Goal: Book appointment/travel/reservation

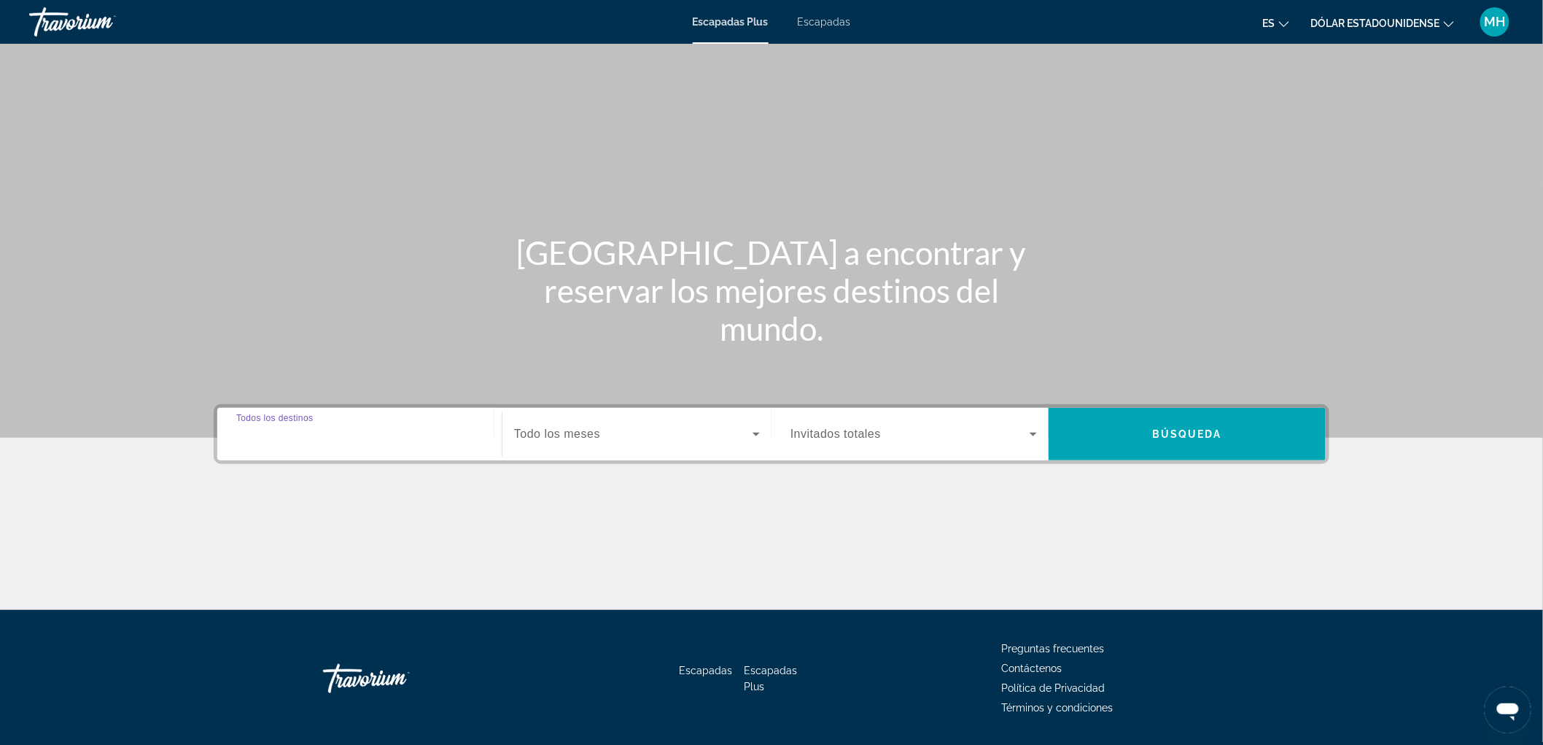
click at [460, 432] on input "Destination Todos los destinos" at bounding box center [359, 435] width 247 height 18
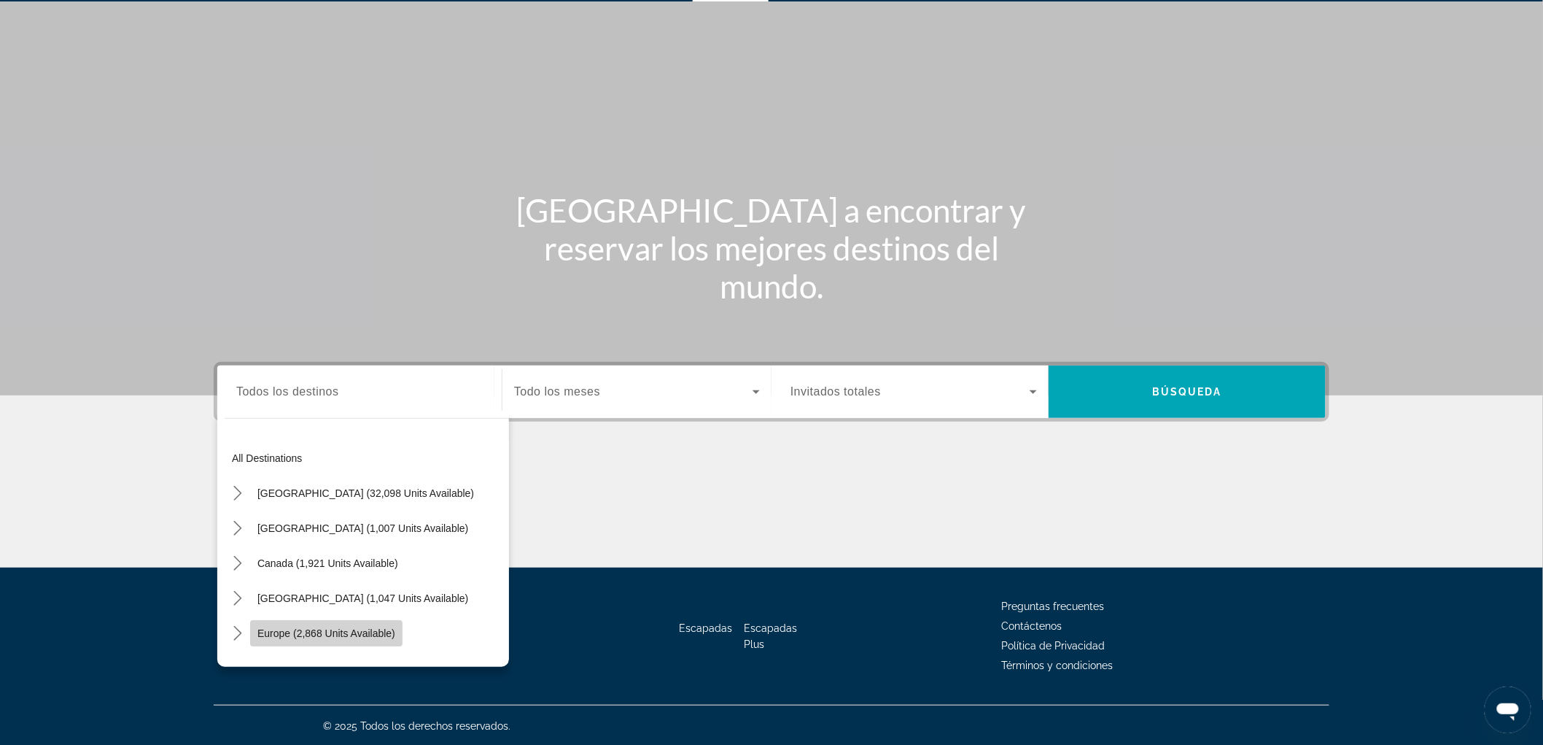
click at [298, 627] on span "Europe (2,868 units available)" at bounding box center [326, 633] width 138 height 12
type input "**********"
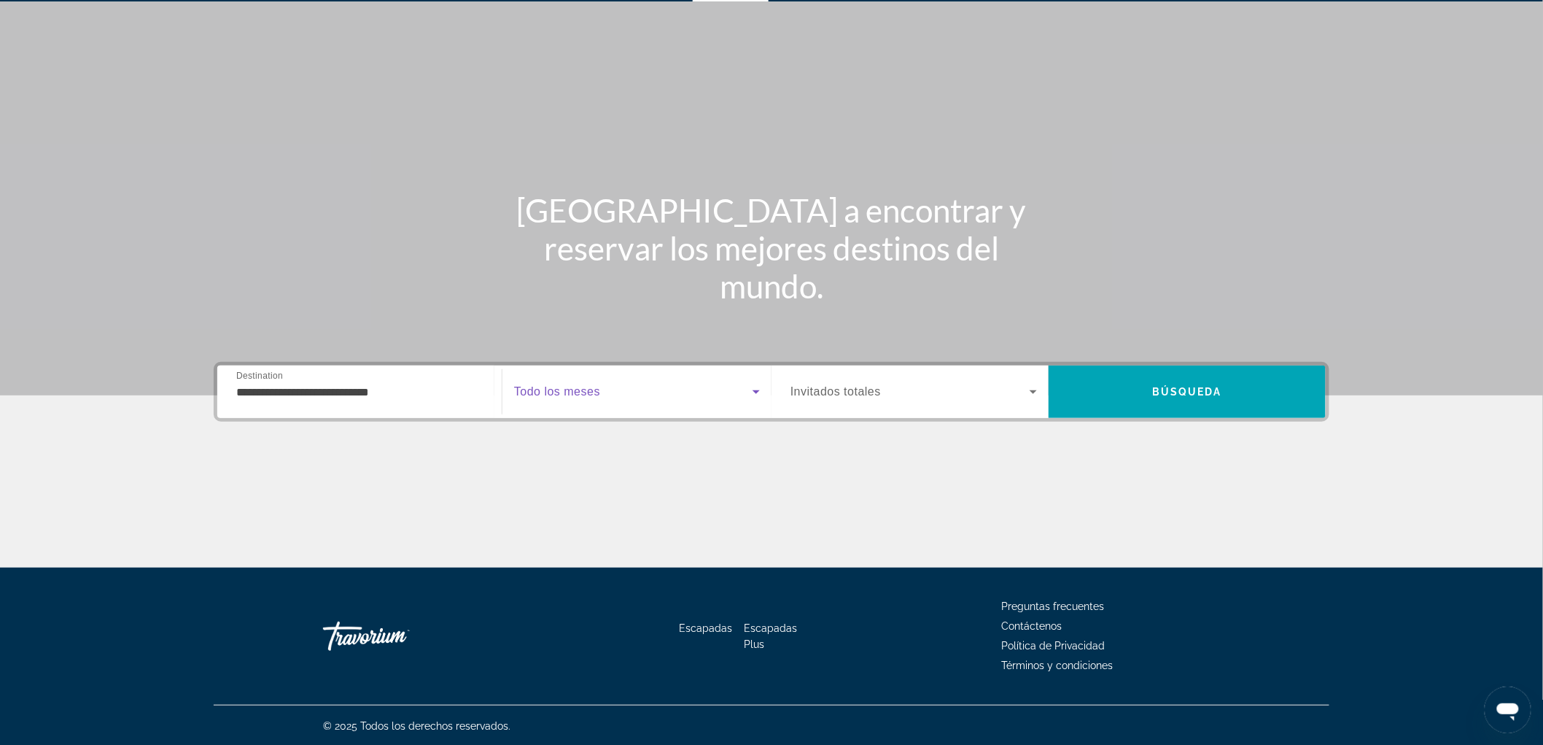
click at [760, 390] on icon "Widget de búsqueda" at bounding box center [757, 392] width 18 height 18
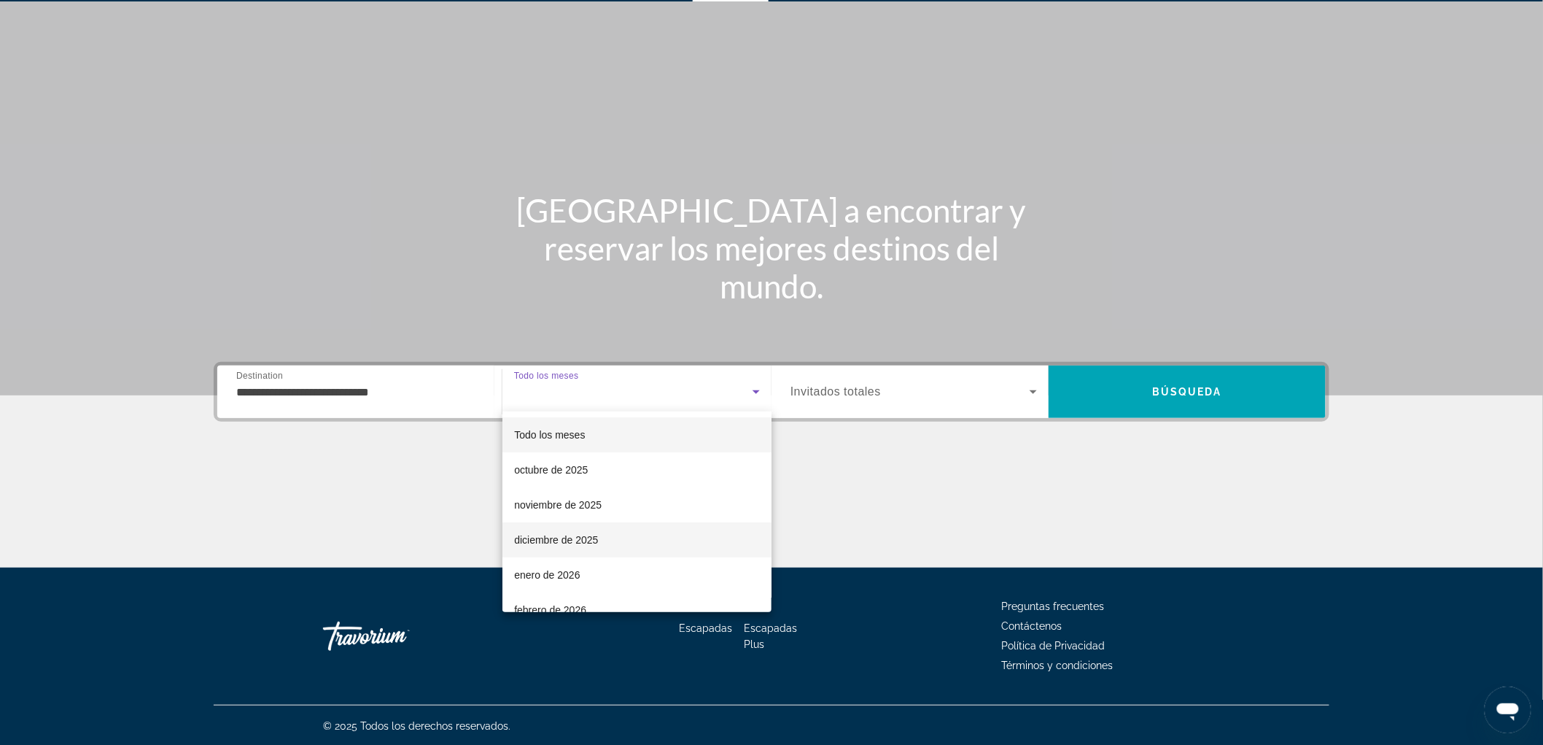
click at [605, 532] on mat-option "diciembre de 2025" at bounding box center [637, 539] width 269 height 35
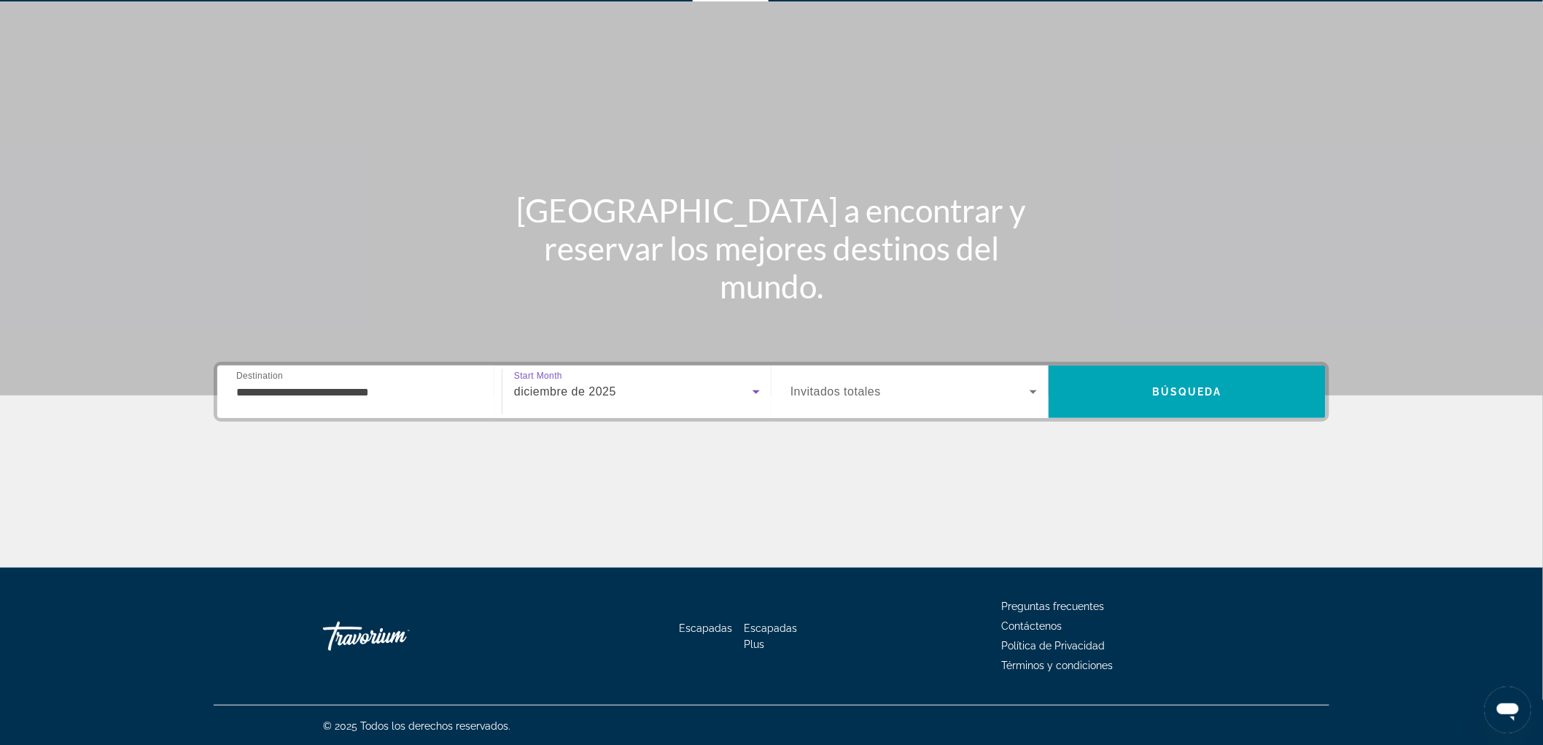
click at [1032, 384] on icon "Widget de búsqueda" at bounding box center [1034, 392] width 18 height 18
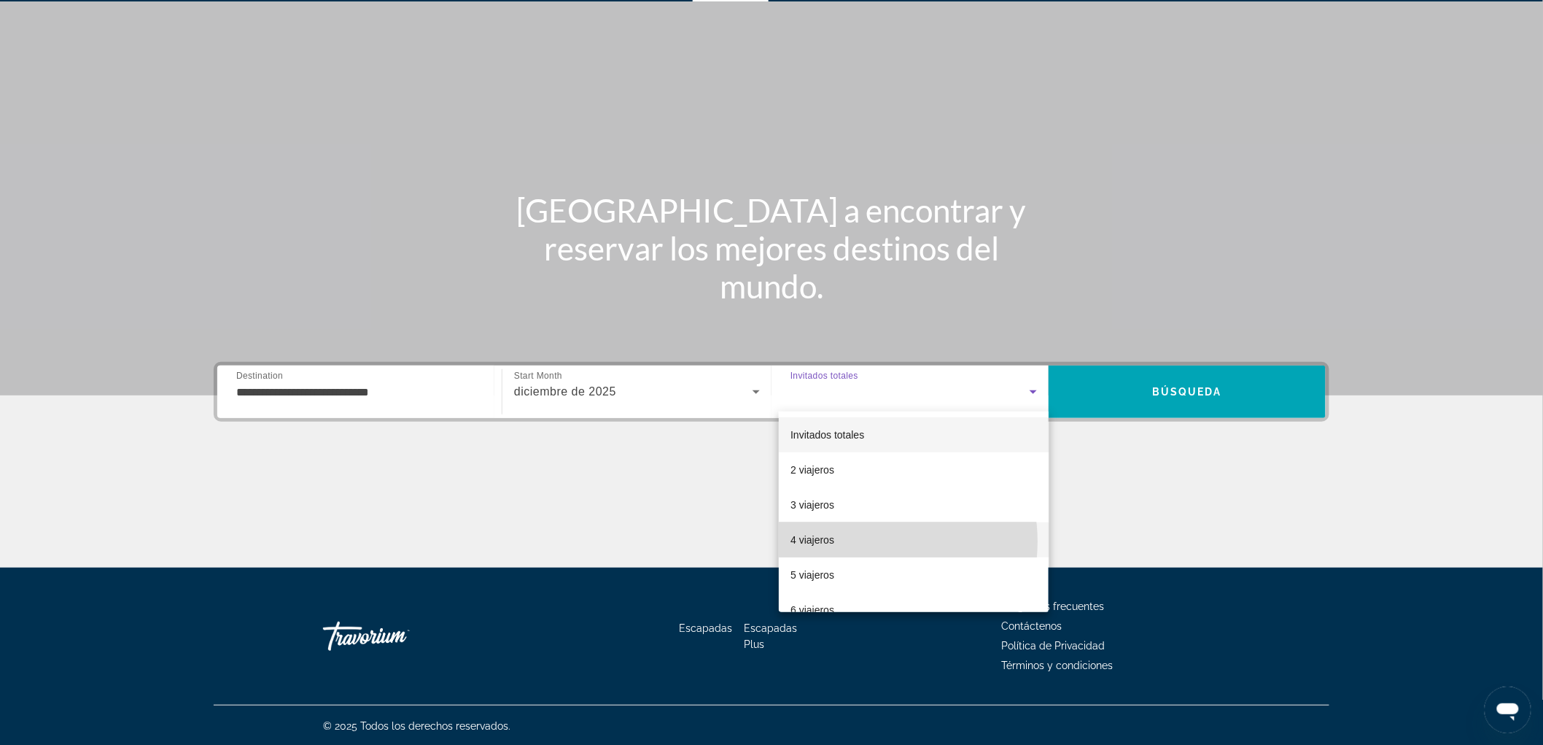
click at [864, 541] on mat-option "4 viajeros" at bounding box center [914, 539] width 270 height 35
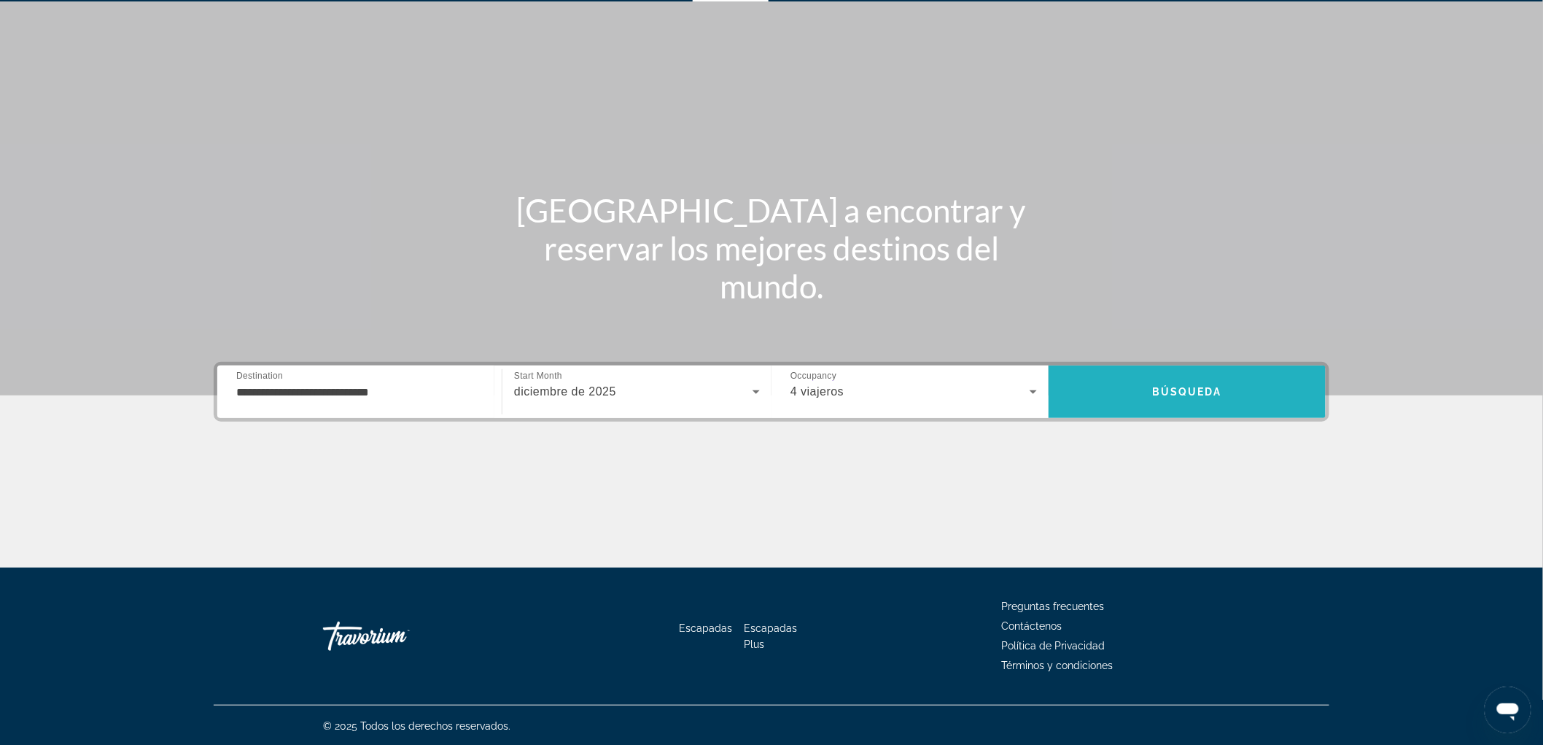
click at [1219, 387] on span "Búsqueda" at bounding box center [1187, 392] width 70 height 12
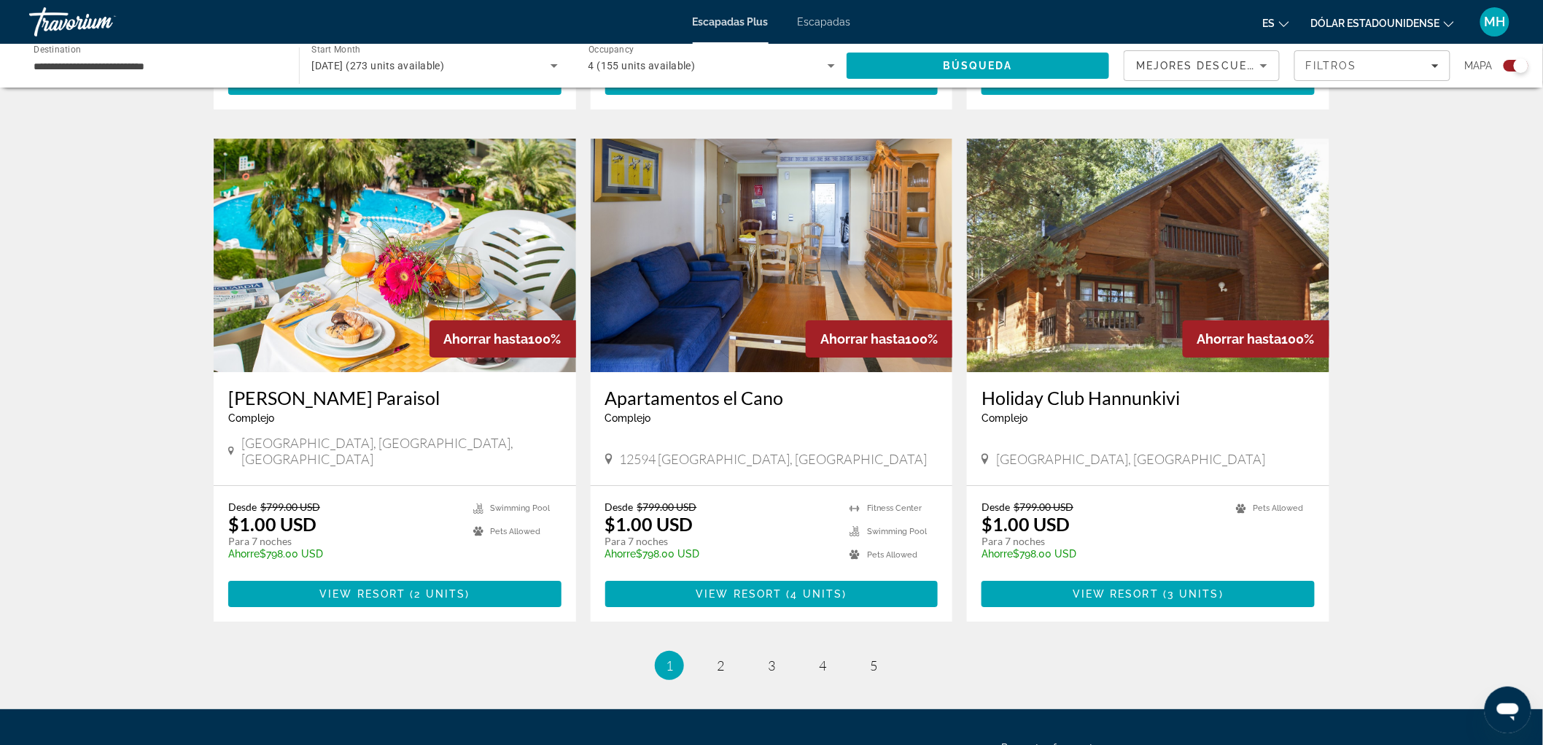
scroll to position [2038, 0]
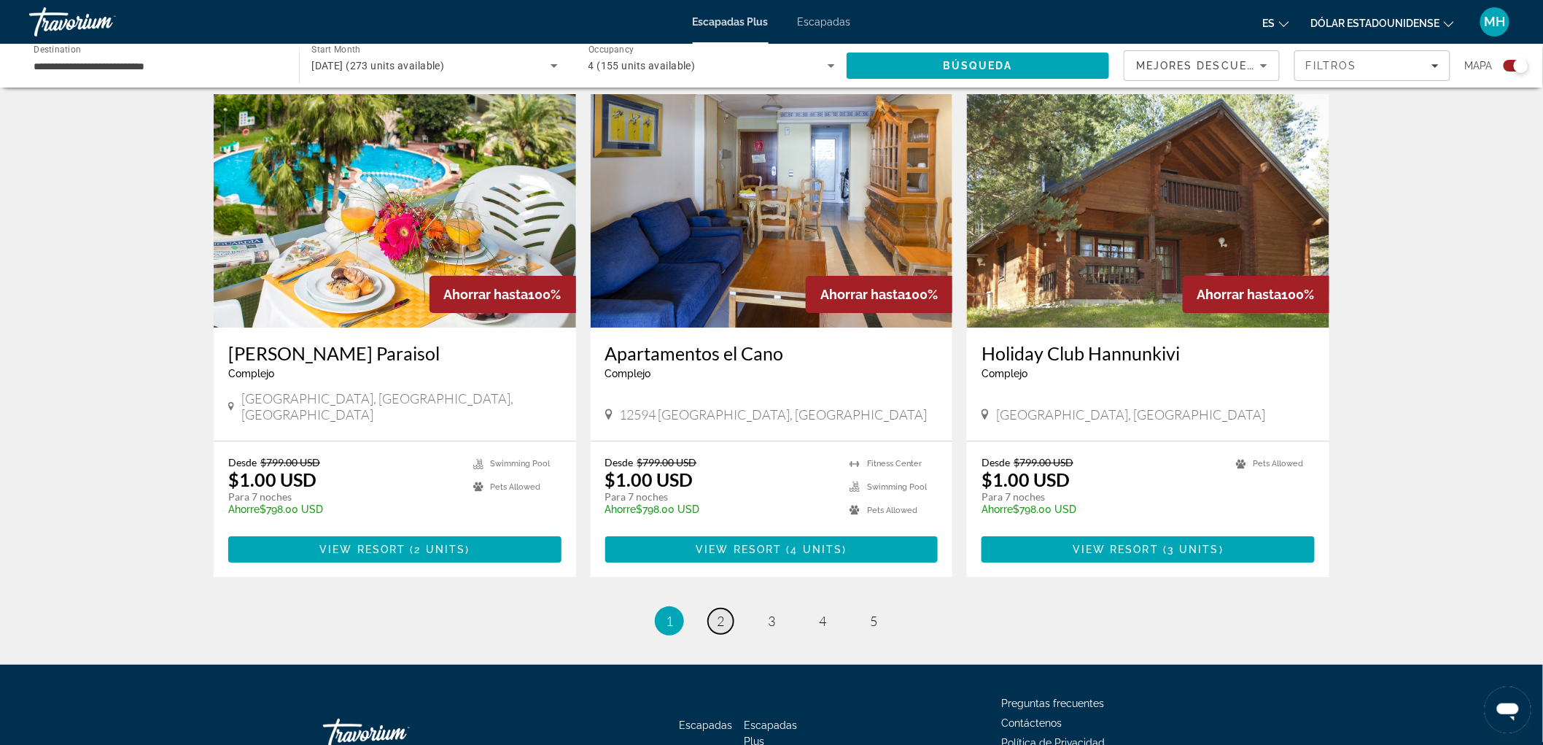
click at [723, 613] on span "2" at bounding box center [720, 621] width 7 height 16
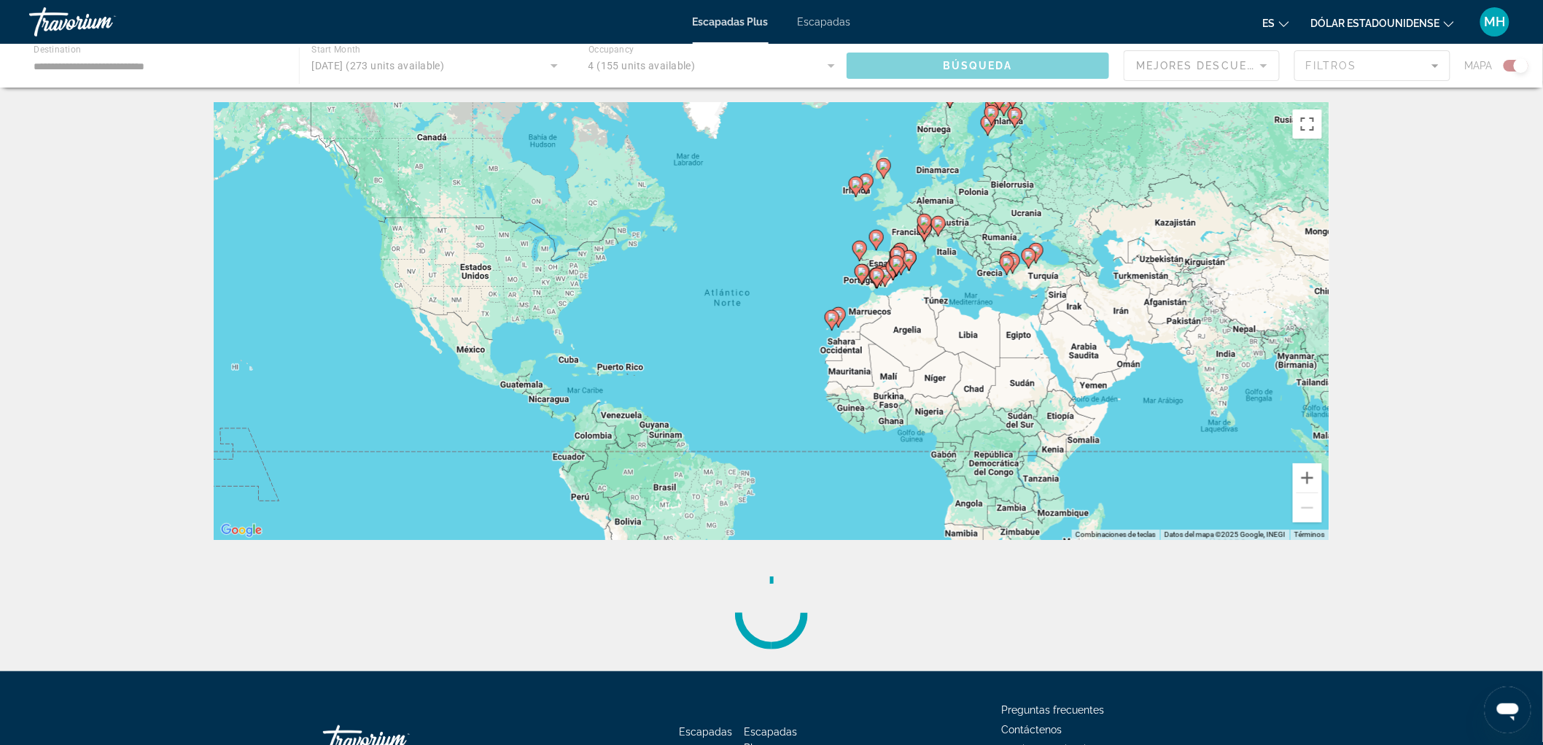
click at [722, 545] on div "← Mover a la izquierda → Mover a la derecha ↑ Mover hacia arriba ↓ Mover hacia …" at bounding box center [772, 386] width 1174 height 569
click at [722, 544] on div "← Mover a la izquierda → Mover a la derecha ↑ Mover hacia arriba ↓ Mover hacia …" at bounding box center [772, 386] width 1174 height 569
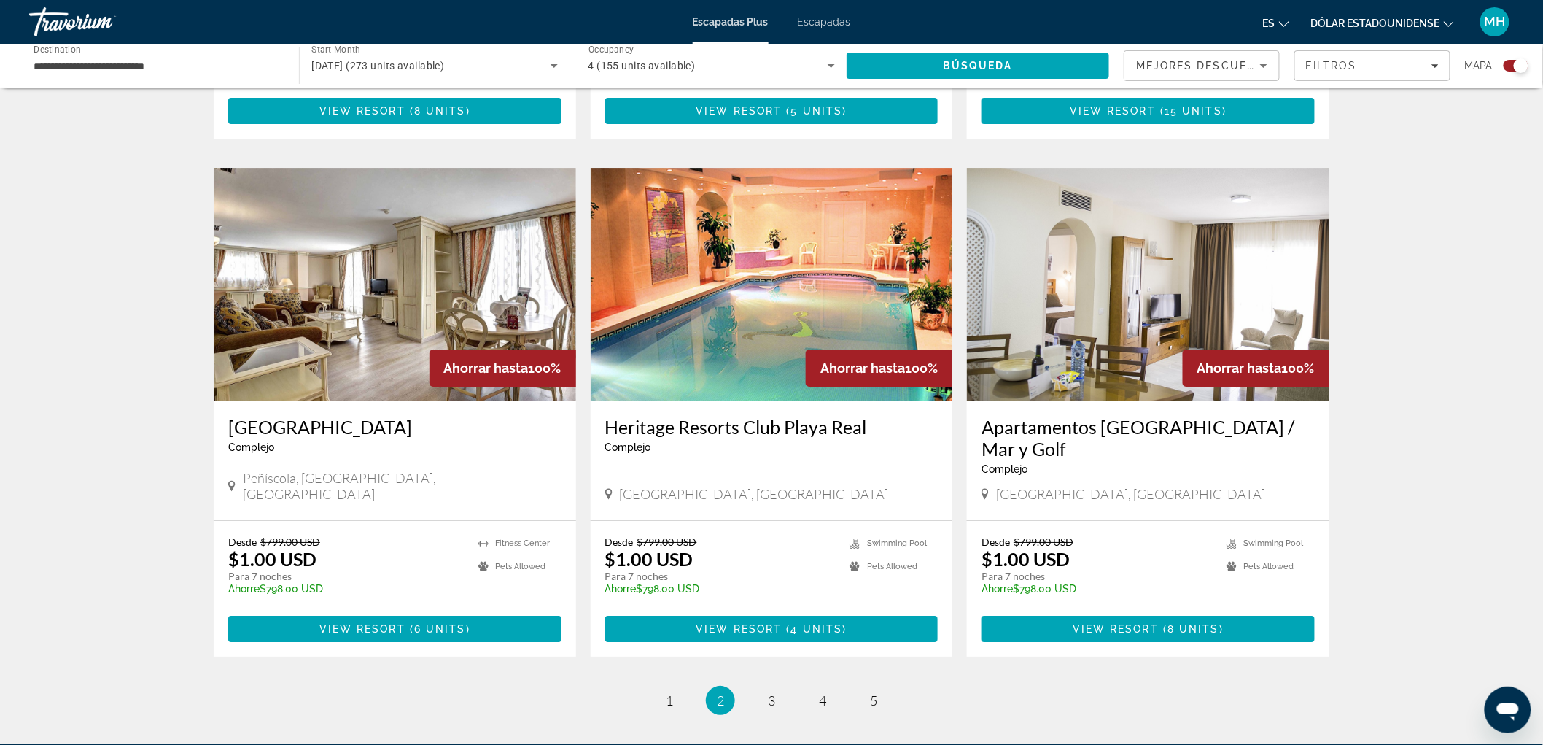
scroll to position [1971, 0]
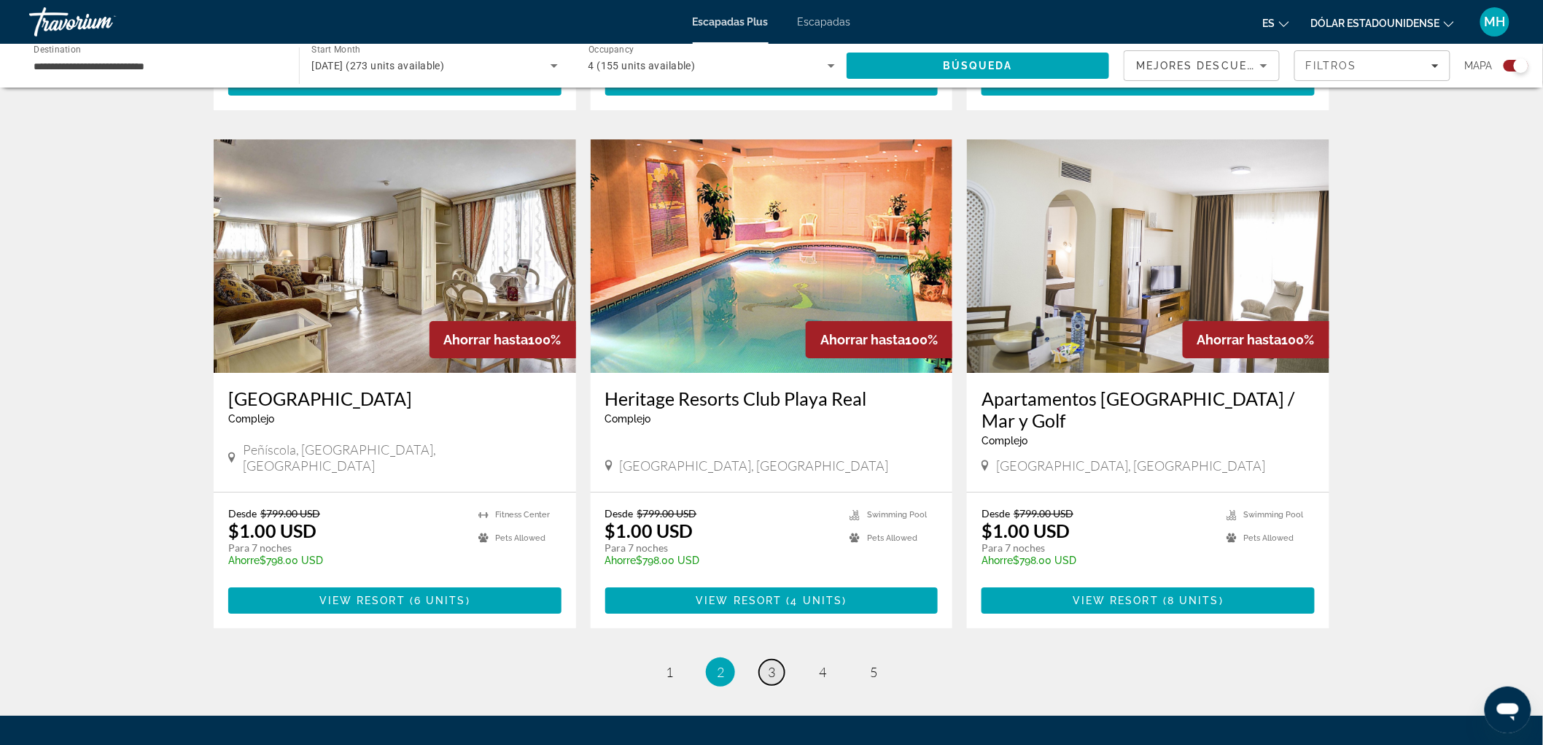
click at [773, 664] on span "3" at bounding box center [771, 672] width 7 height 16
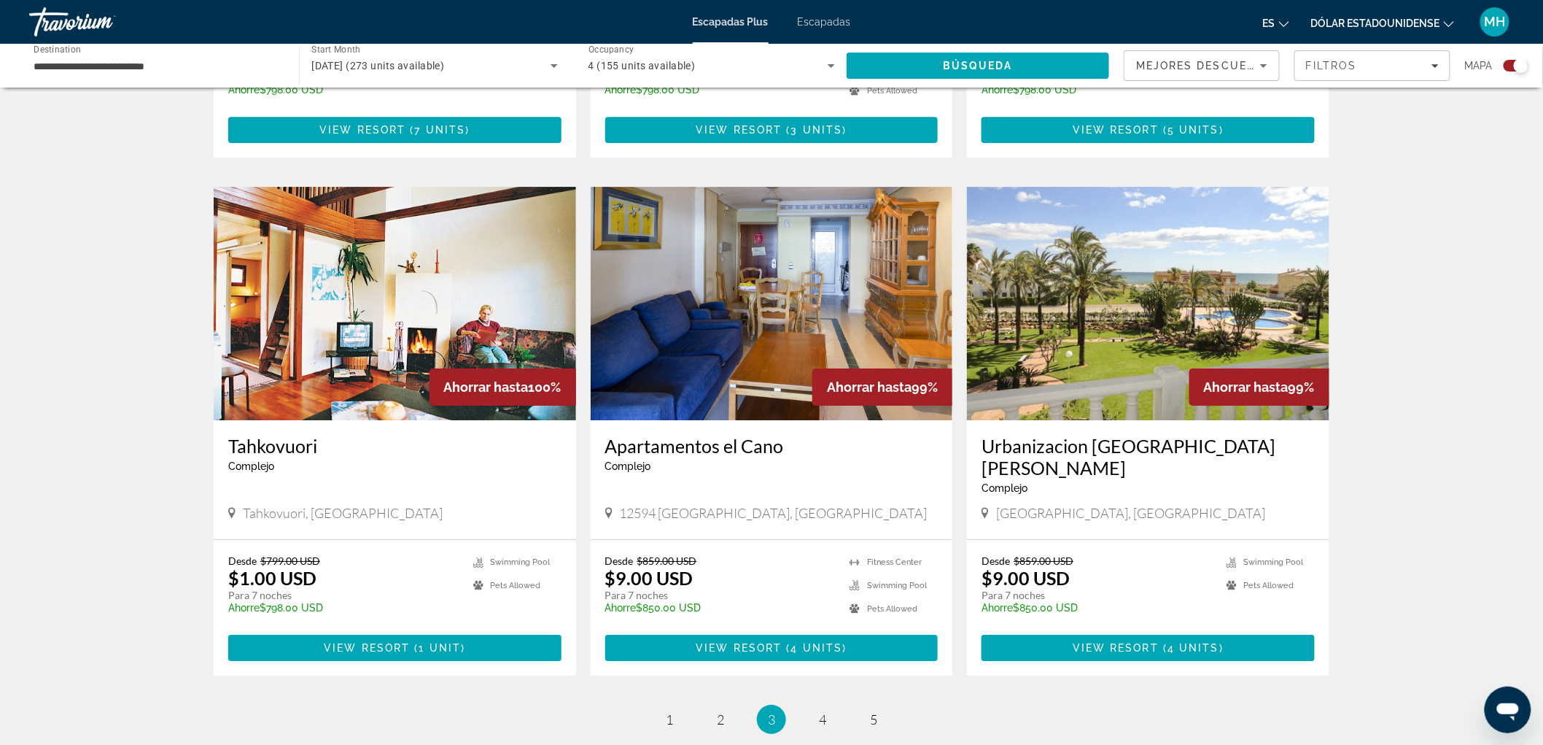
scroll to position [1965, 0]
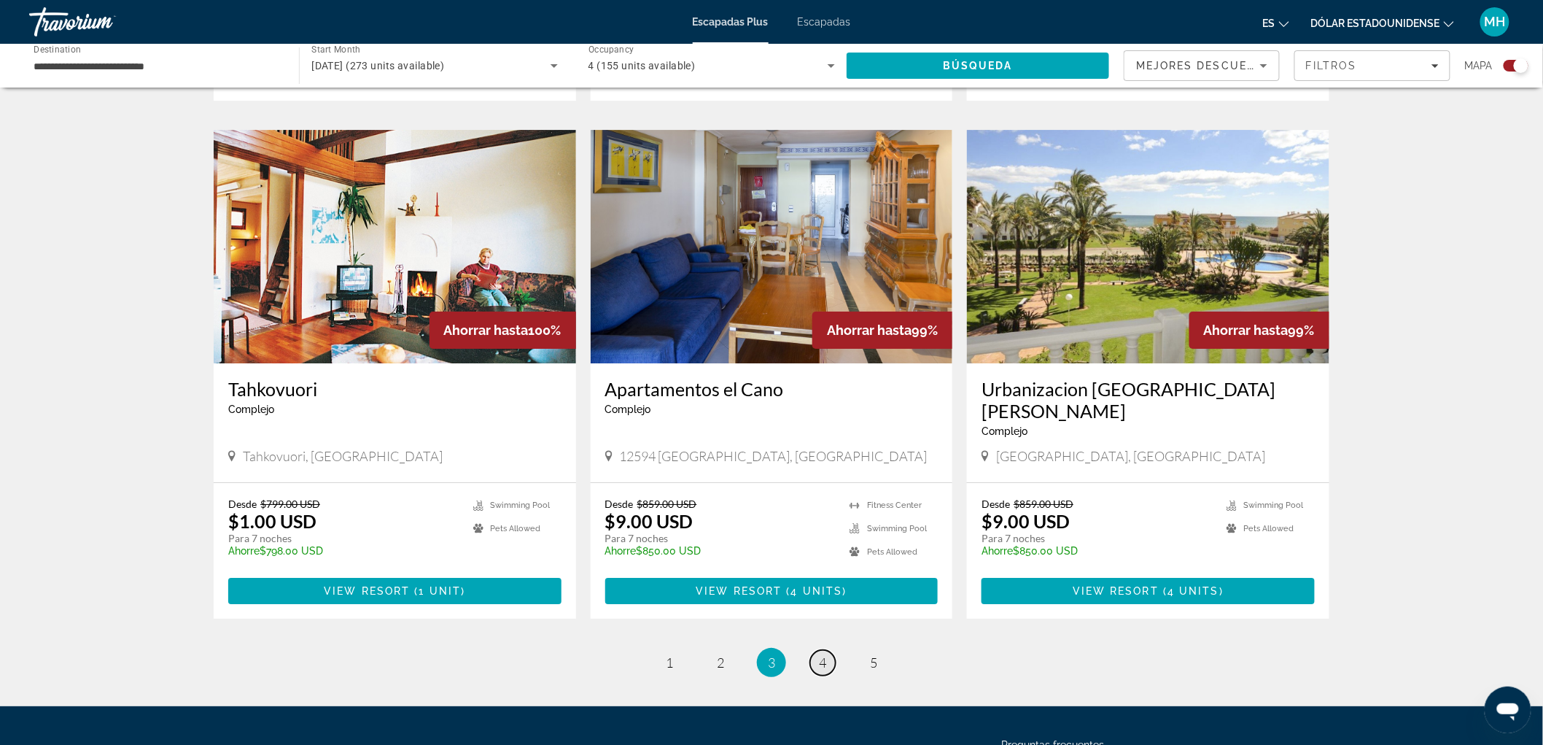
click at [822, 654] on span "4" at bounding box center [822, 662] width 7 height 16
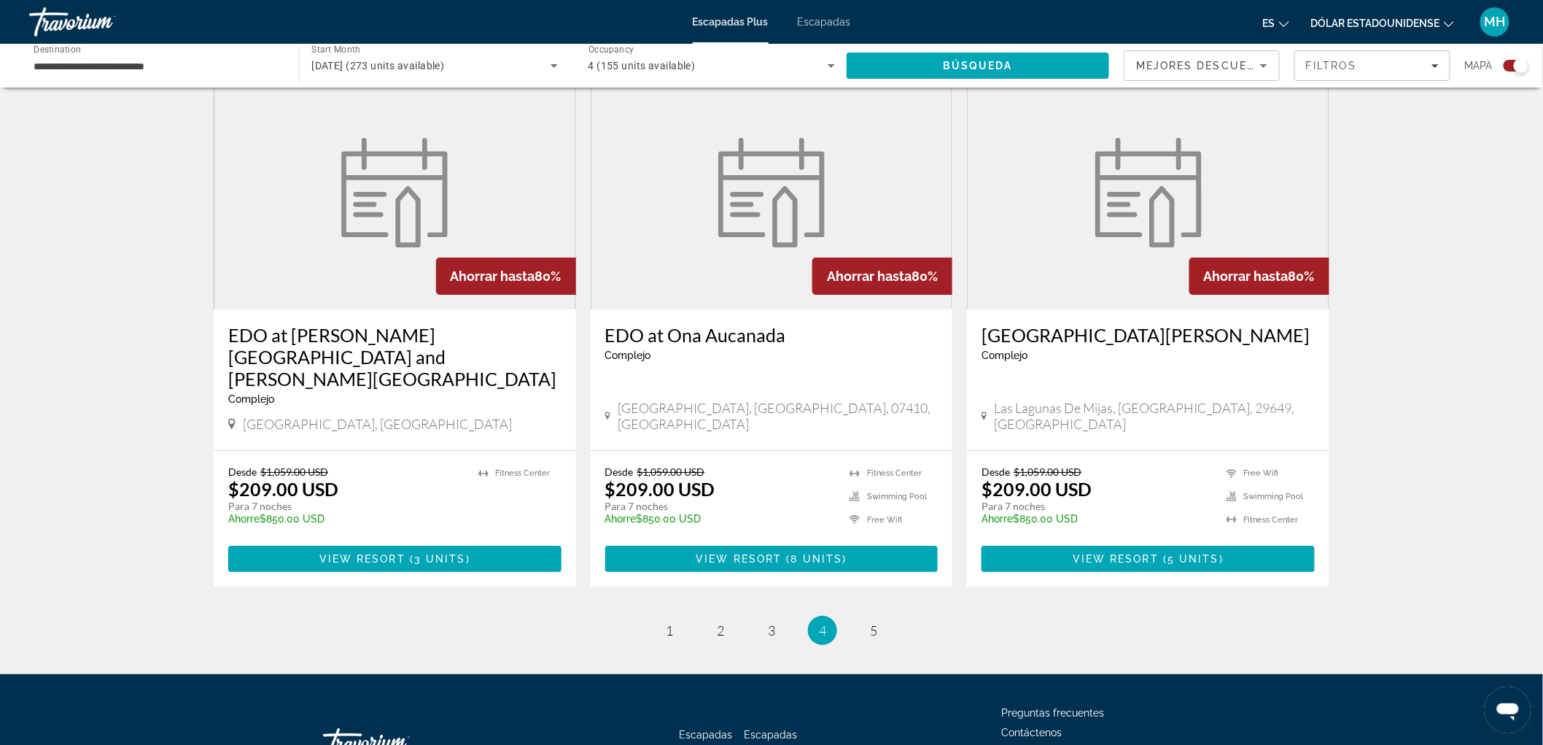
scroll to position [2071, 0]
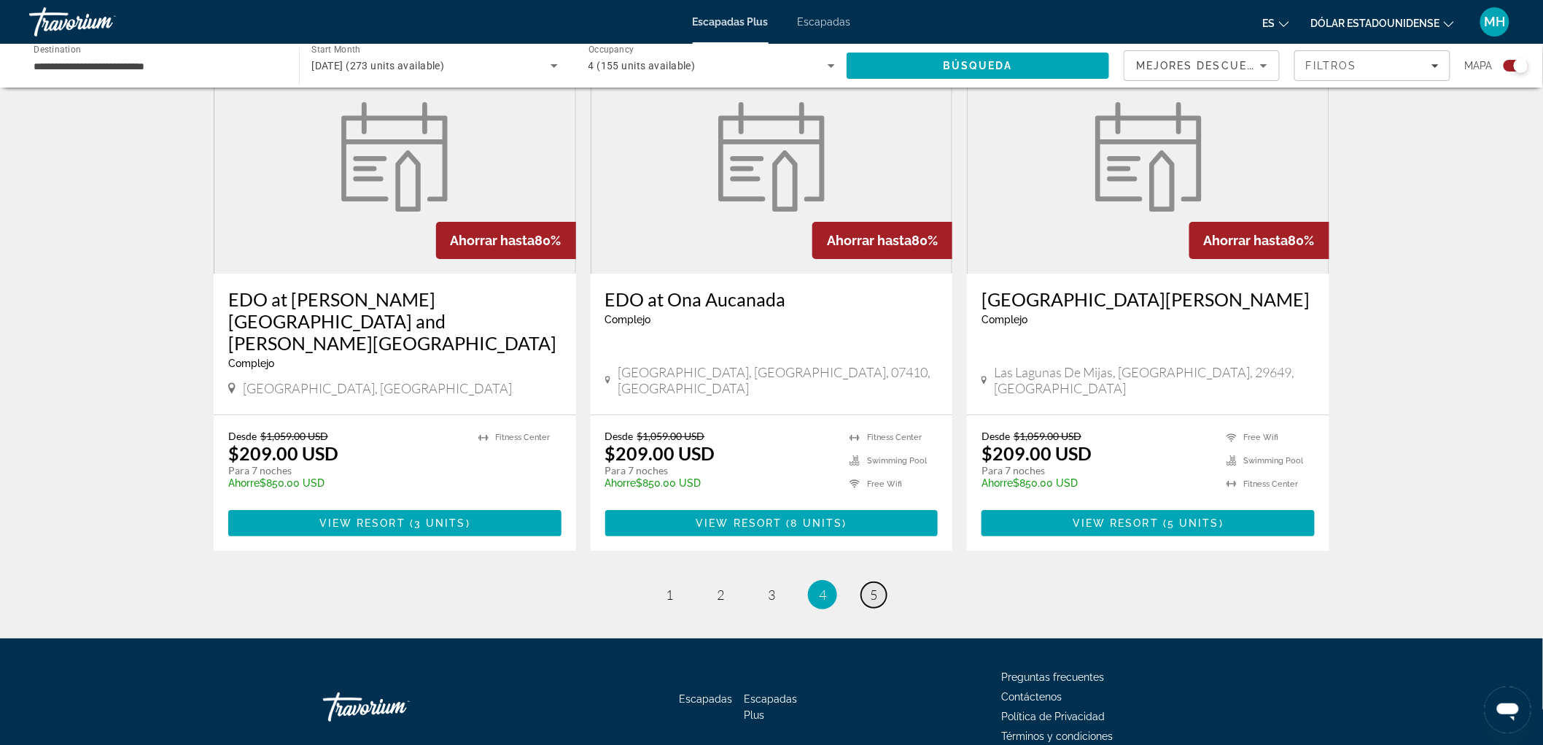
click at [864, 582] on link "page 5" at bounding box center [874, 595] width 26 height 26
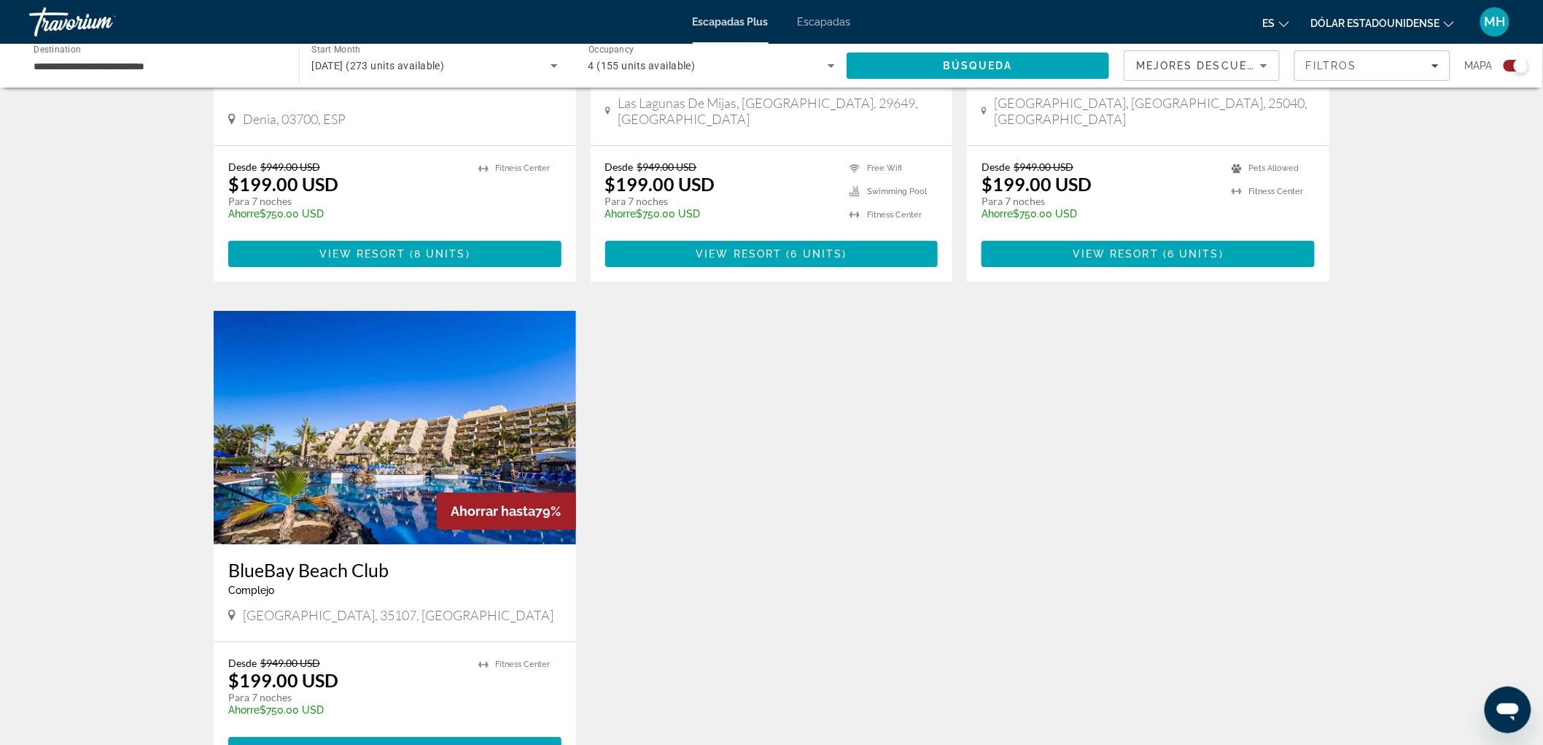
scroll to position [2068, 0]
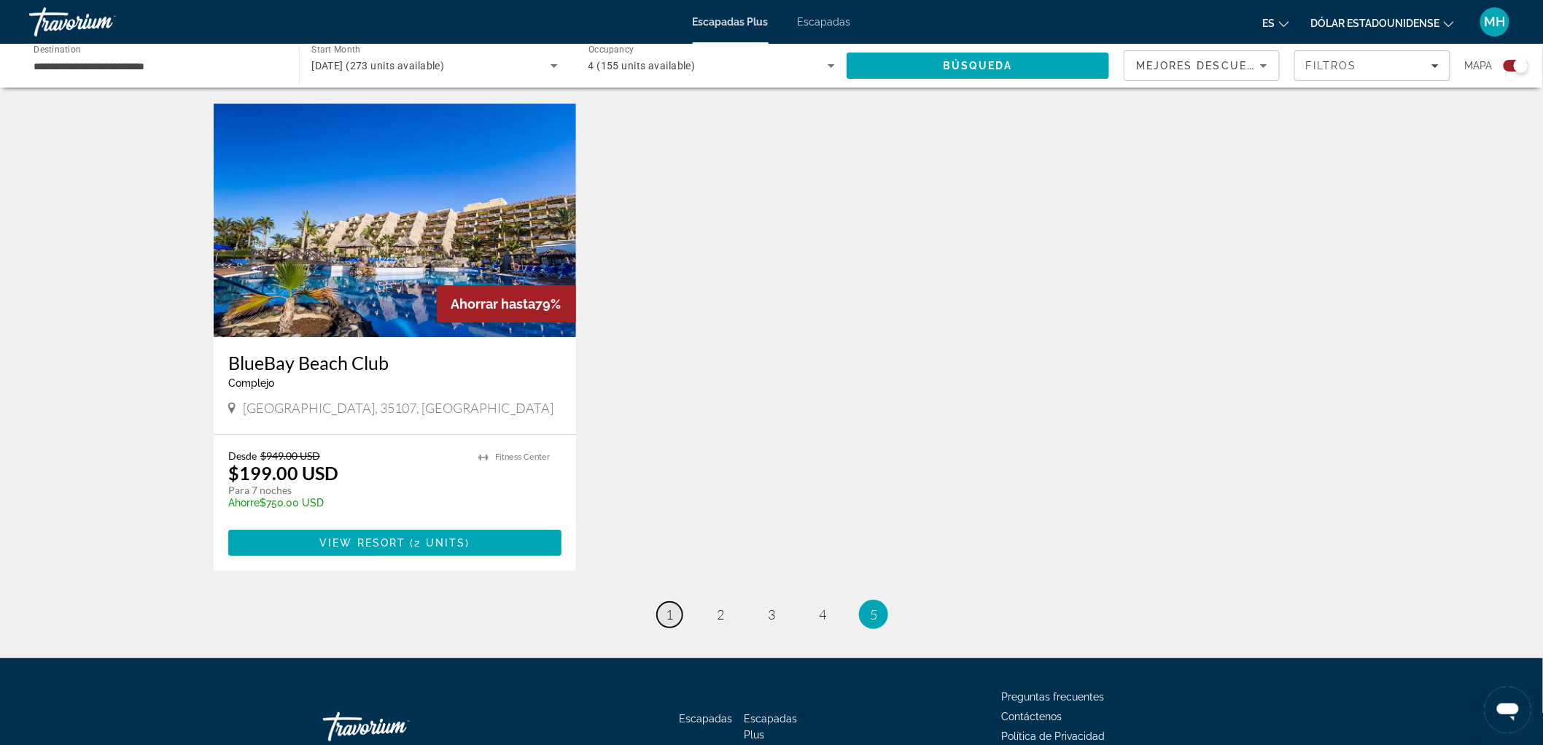
click at [667, 602] on link "page 1" at bounding box center [670, 615] width 26 height 26
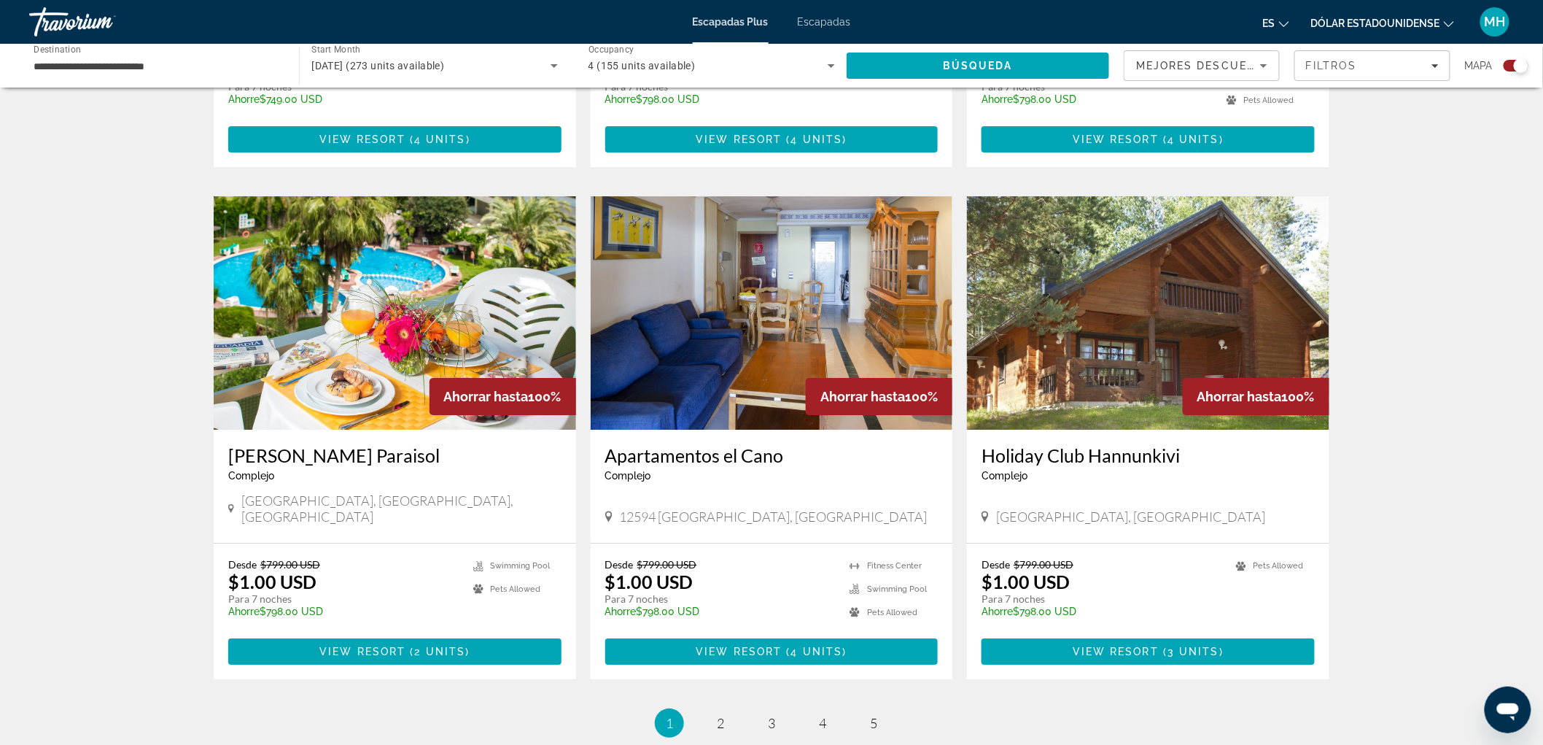
scroll to position [1943, 0]
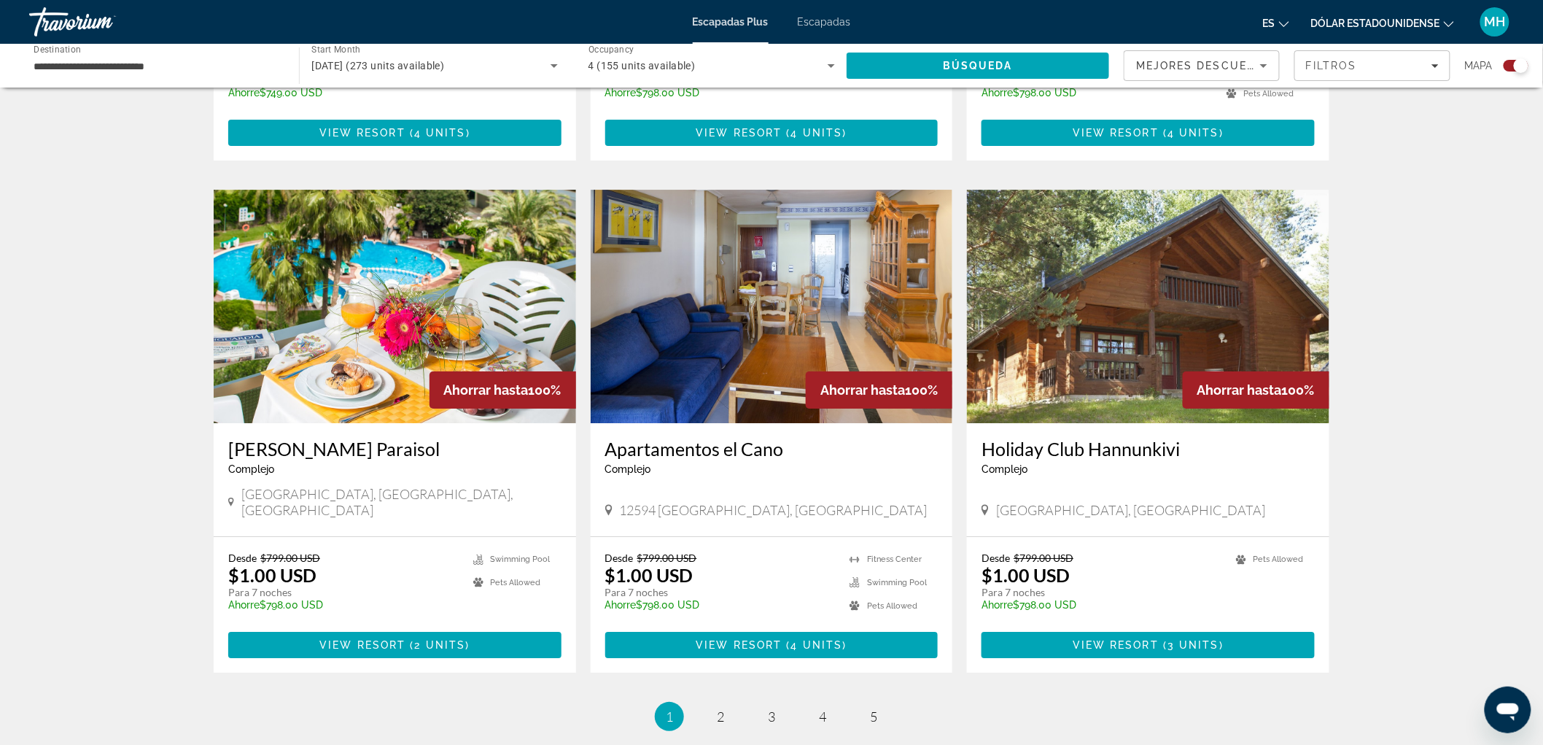
click at [373, 265] on img "Contenido principal" at bounding box center [395, 306] width 362 height 233
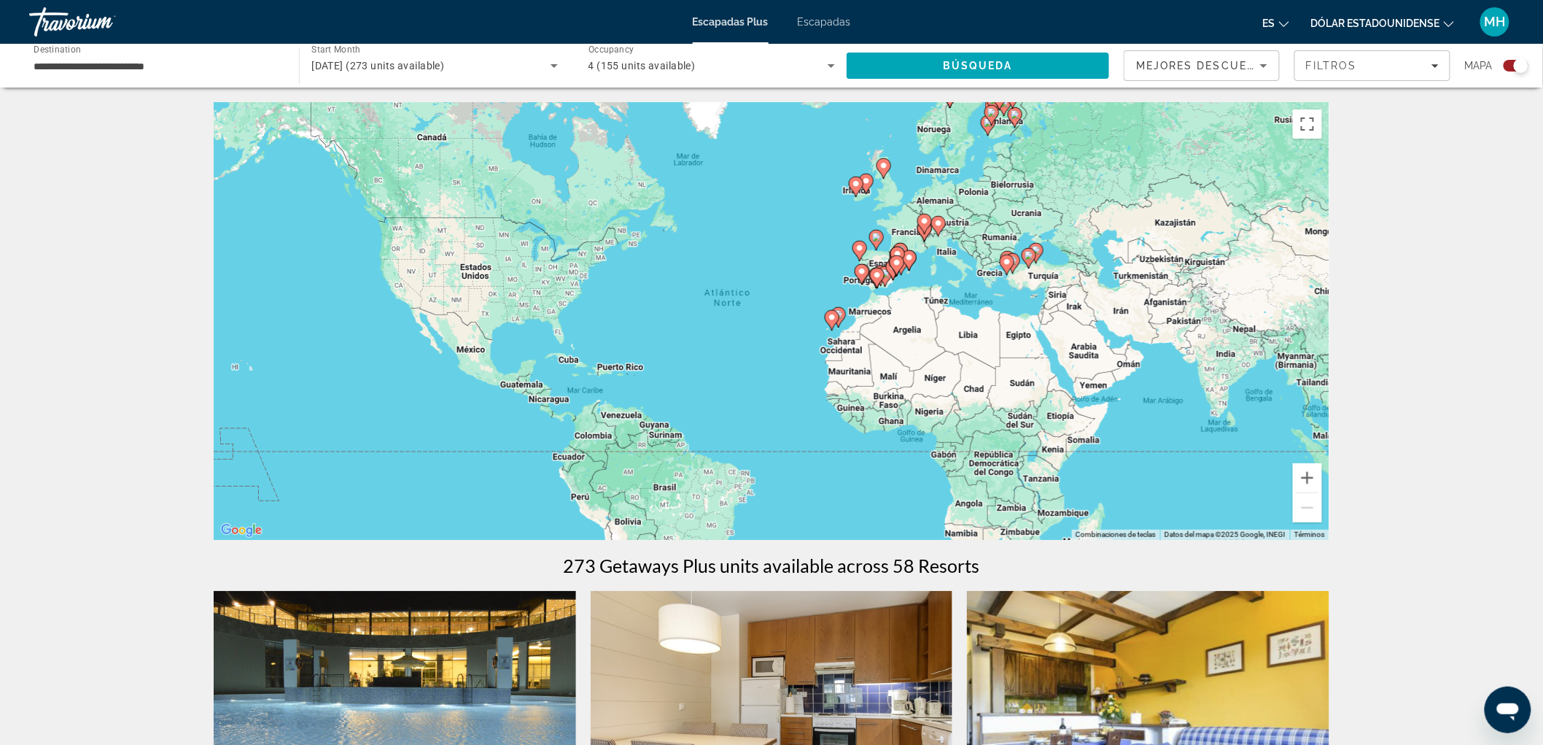
click at [1048, 471] on div "Para activar la función de arrastre con el teclado, pulsa Alt + Intro. Cuando h…" at bounding box center [772, 321] width 1116 height 438
click at [827, 67] on icon "Search widget" at bounding box center [832, 66] width 18 height 18
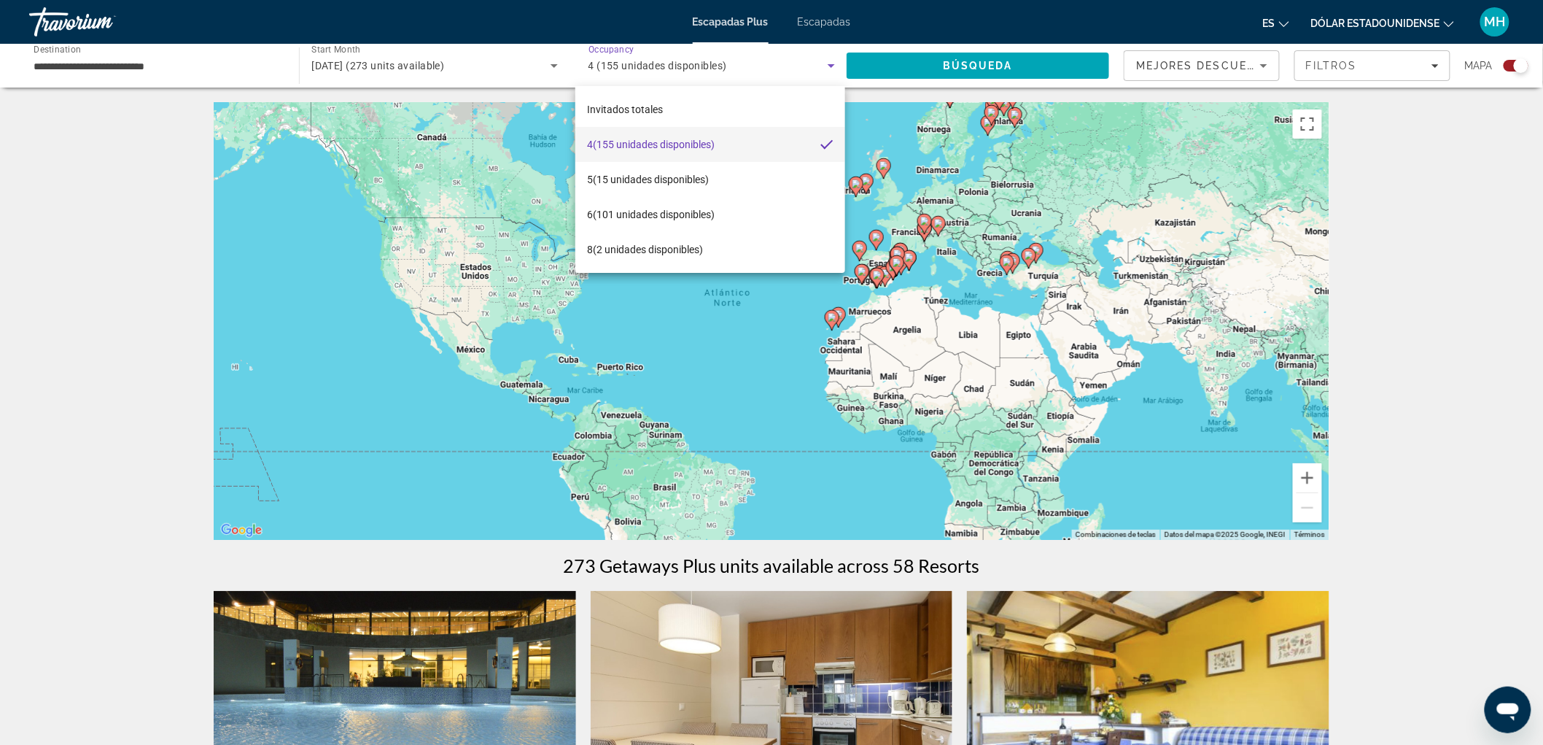
drag, startPoint x: 1176, startPoint y: 406, endPoint x: 761, endPoint y: 476, distance: 420.3
click at [1015, 350] on div at bounding box center [771, 372] width 1543 height 745
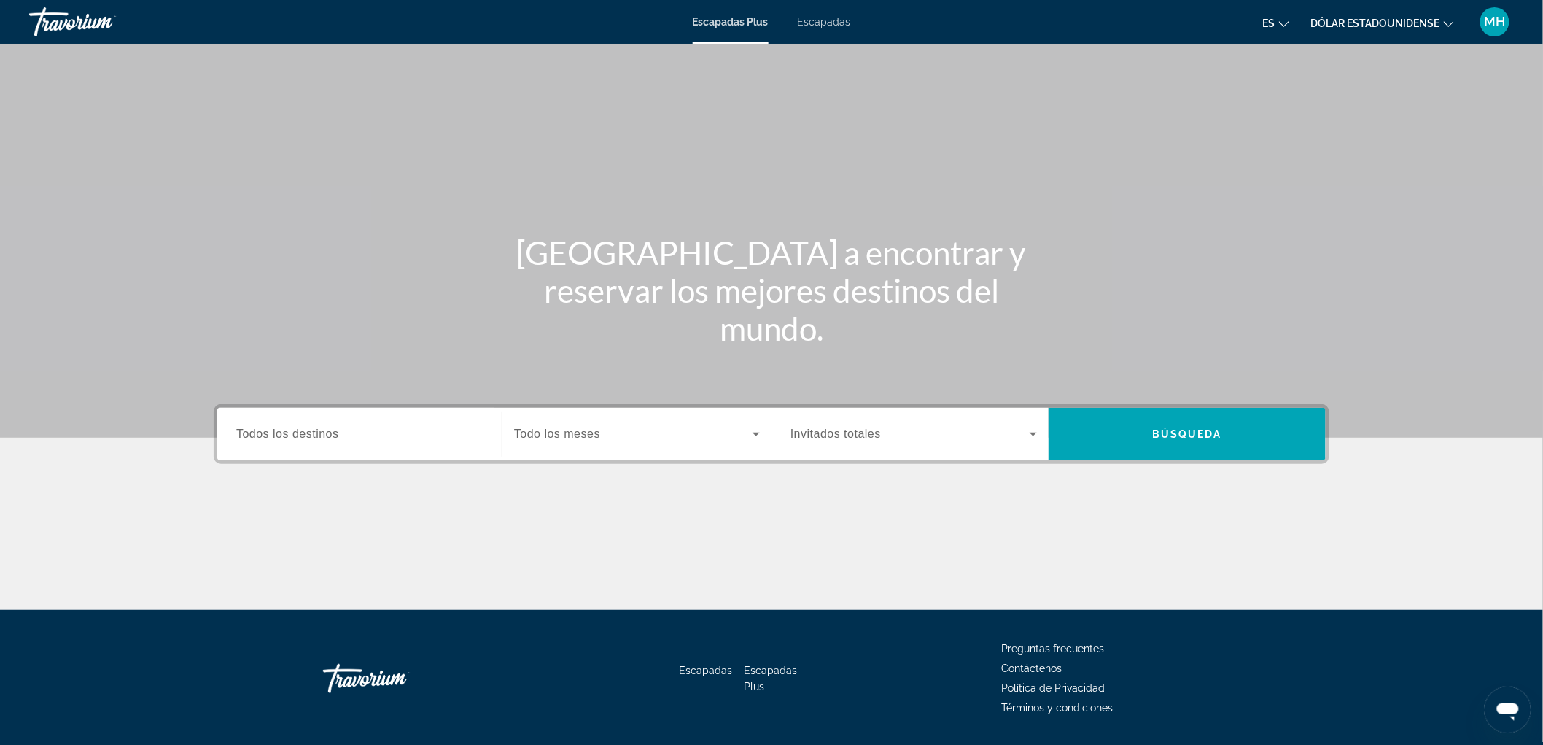
click at [380, 438] on input "Destination Todos los destinos" at bounding box center [359, 435] width 247 height 18
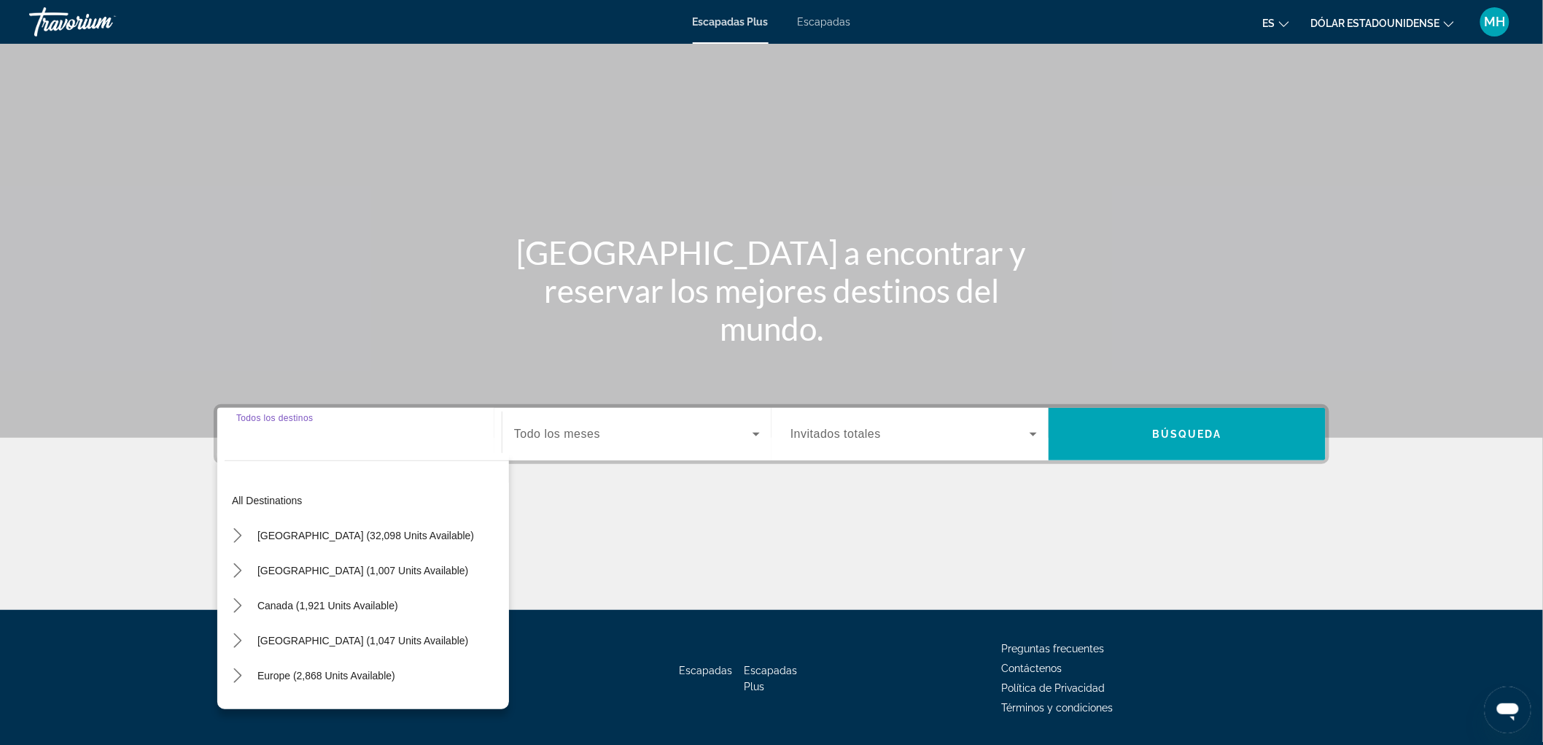
scroll to position [42, 0]
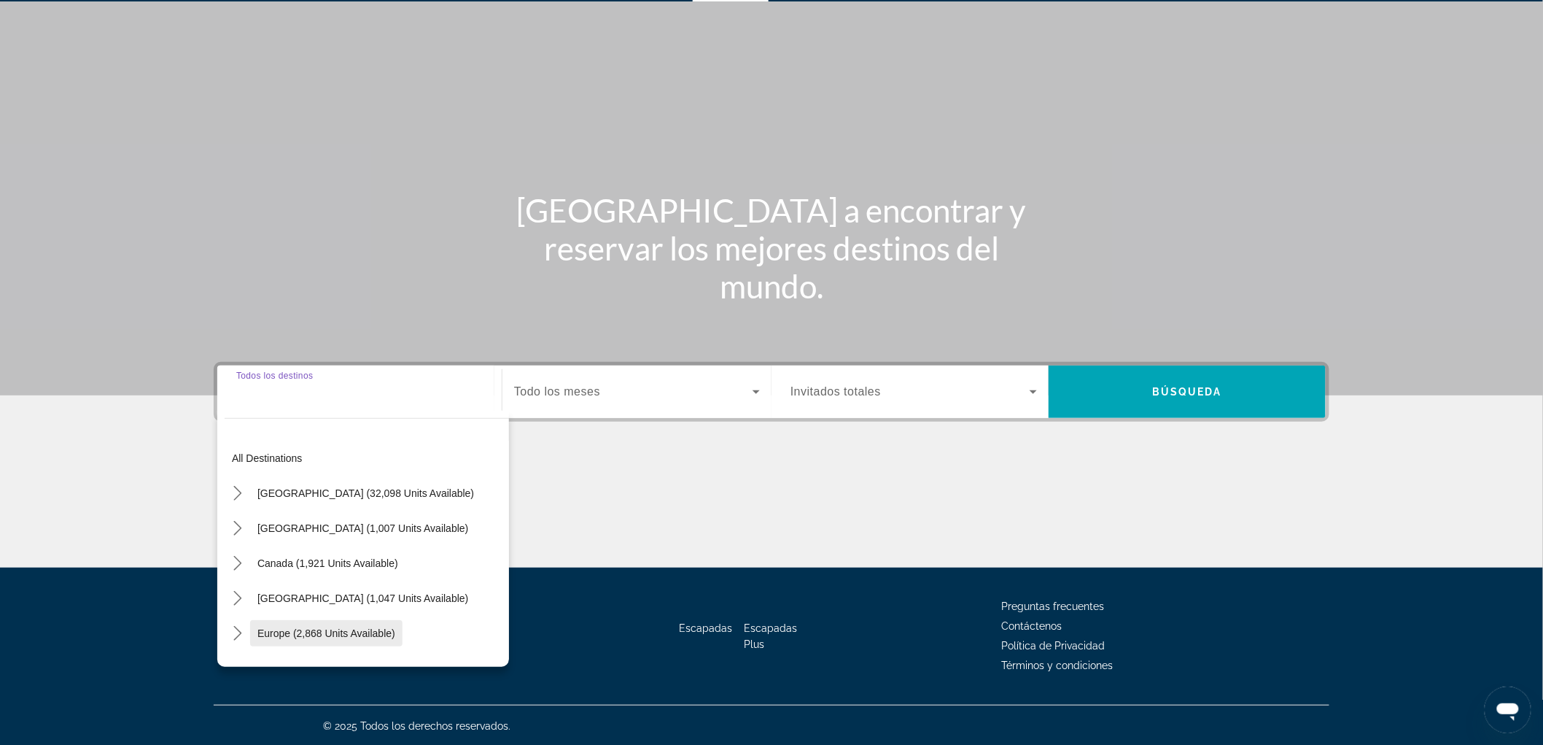
click at [334, 620] on span "Select destination: Europe (2,868 units available)" at bounding box center [326, 633] width 152 height 35
type input "**********"
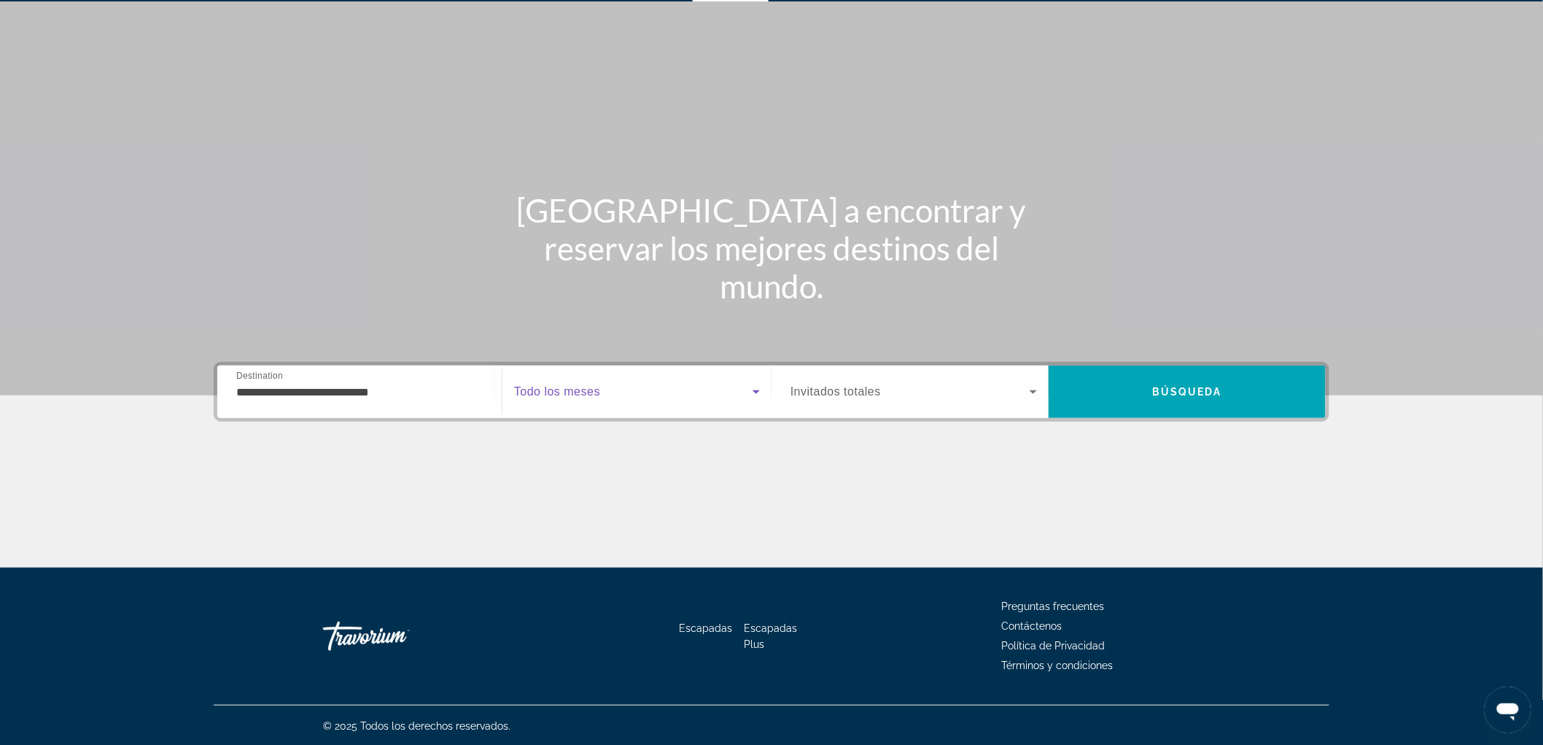
click at [753, 389] on icon "Widget de búsqueda" at bounding box center [757, 392] width 18 height 18
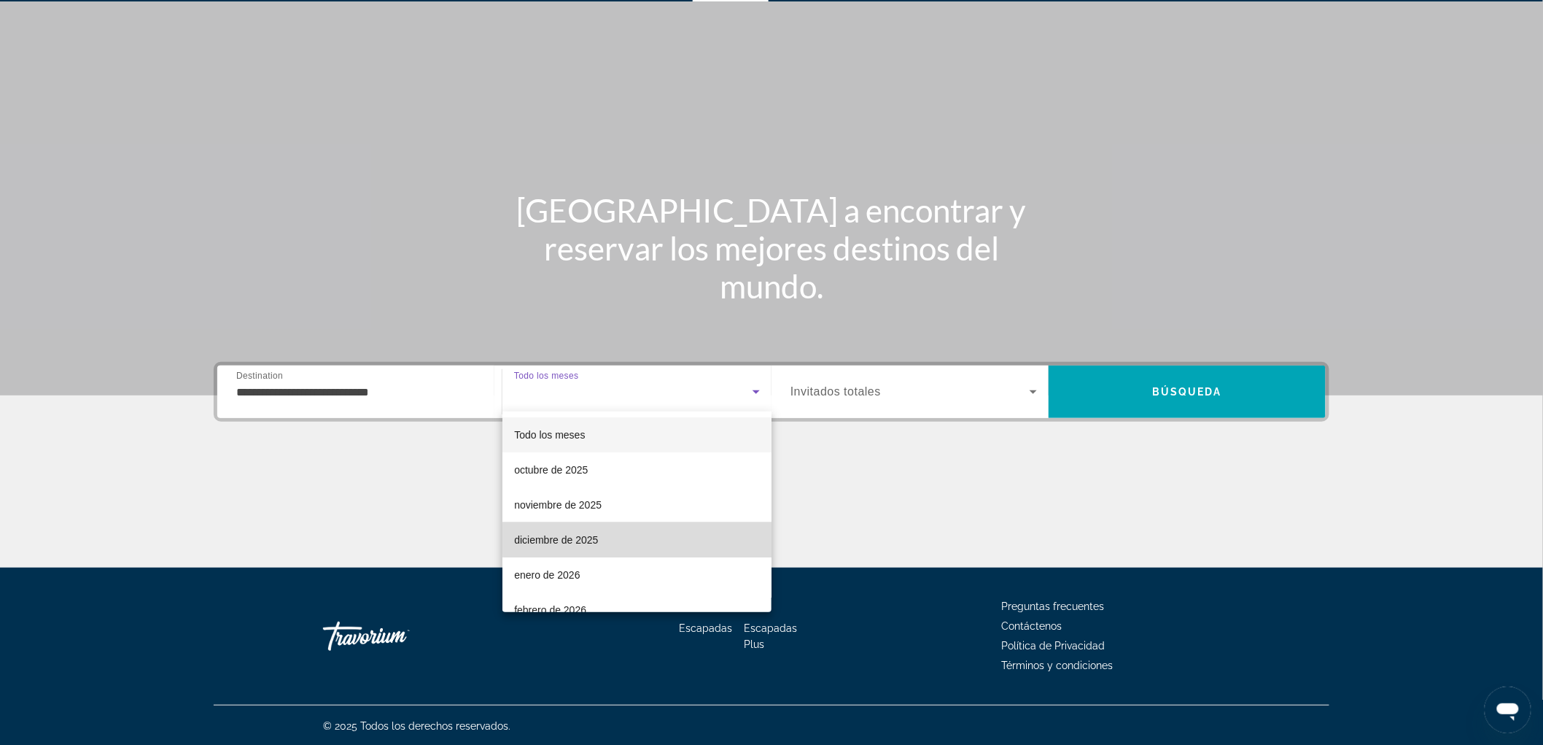
click at [639, 536] on mat-option "diciembre de 2025" at bounding box center [637, 539] width 269 height 35
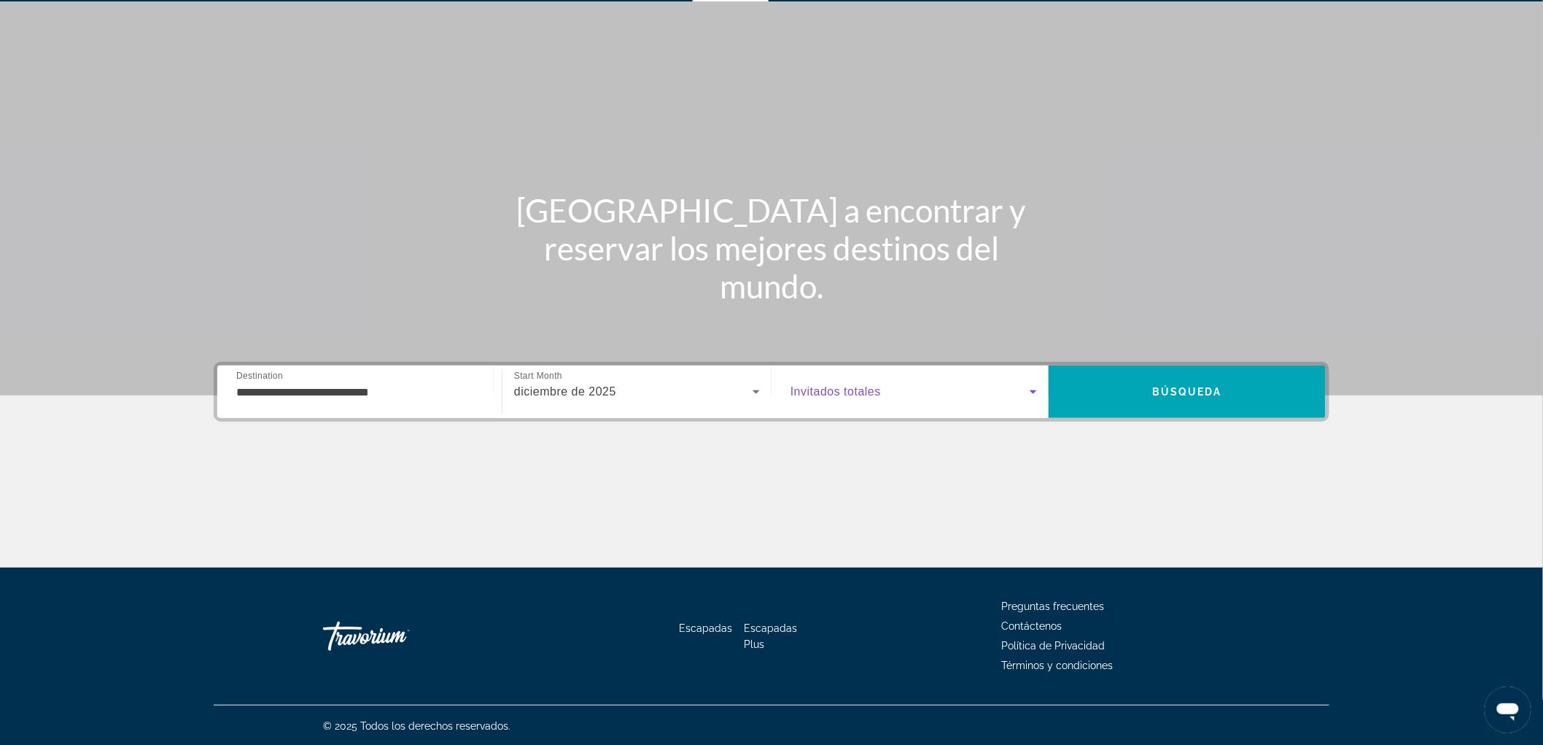
click at [1015, 396] on span "Widget de búsqueda" at bounding box center [910, 392] width 239 height 18
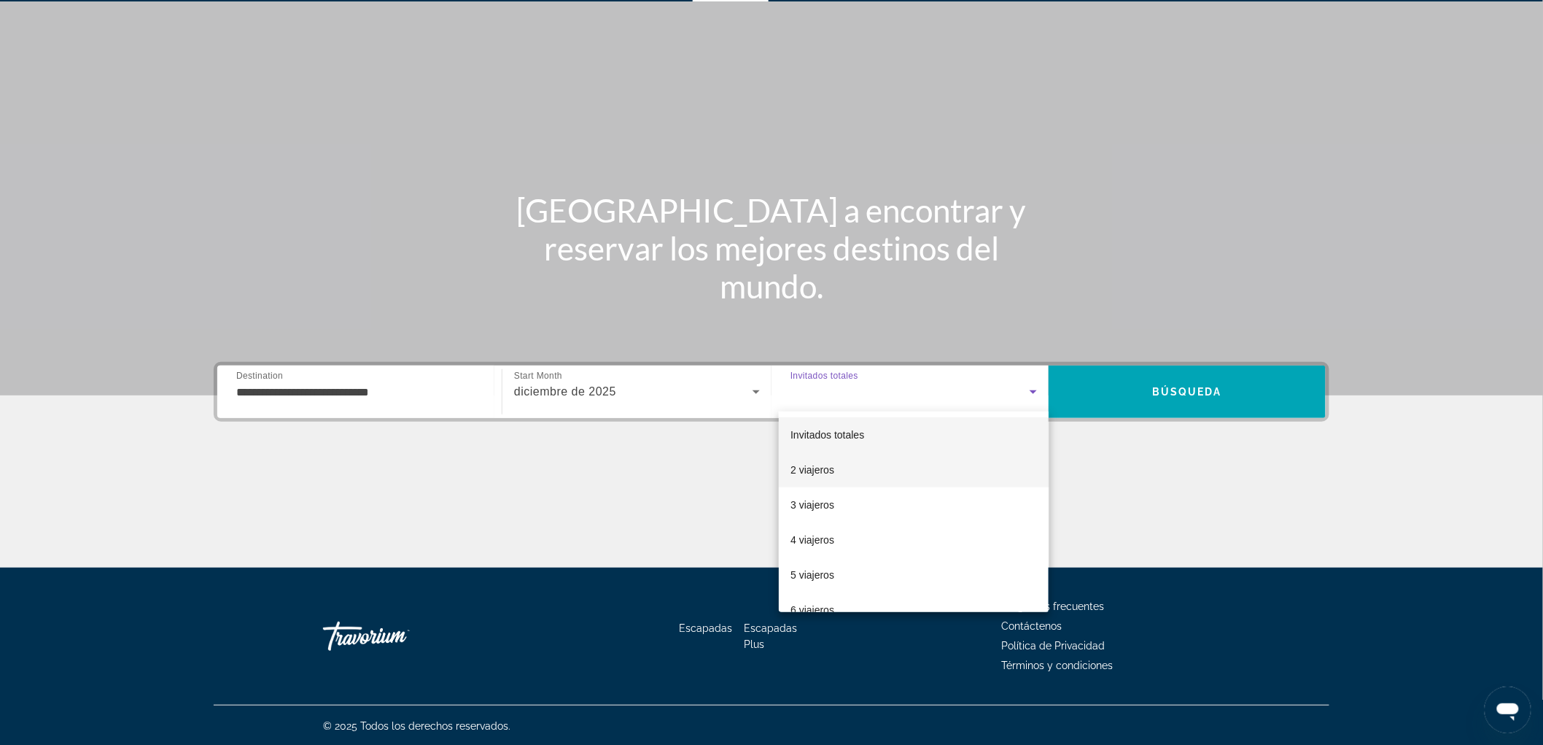
click at [943, 475] on mat-option "2 viajeros" at bounding box center [914, 469] width 270 height 35
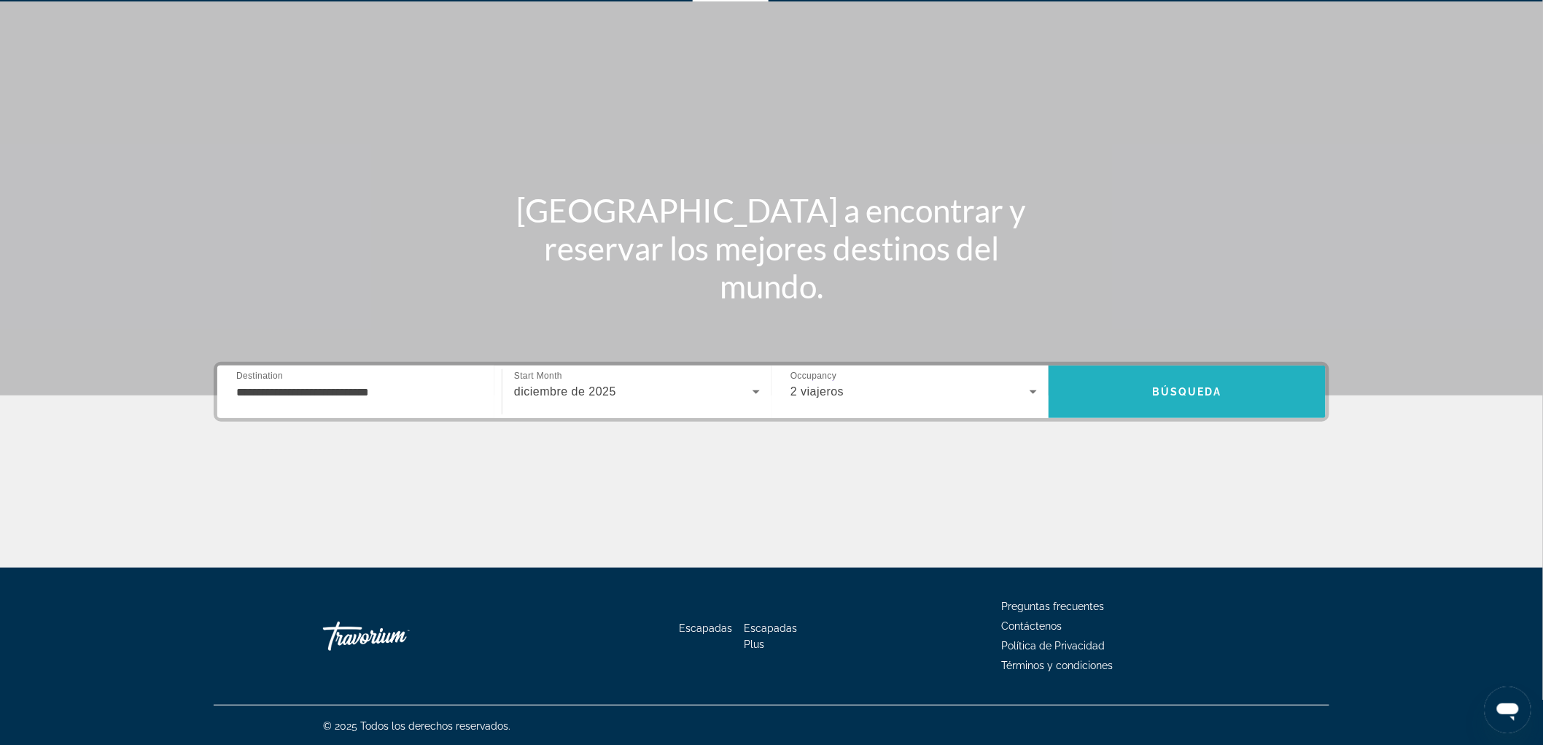
click at [1225, 392] on span "Buscar" at bounding box center [1187, 391] width 277 height 35
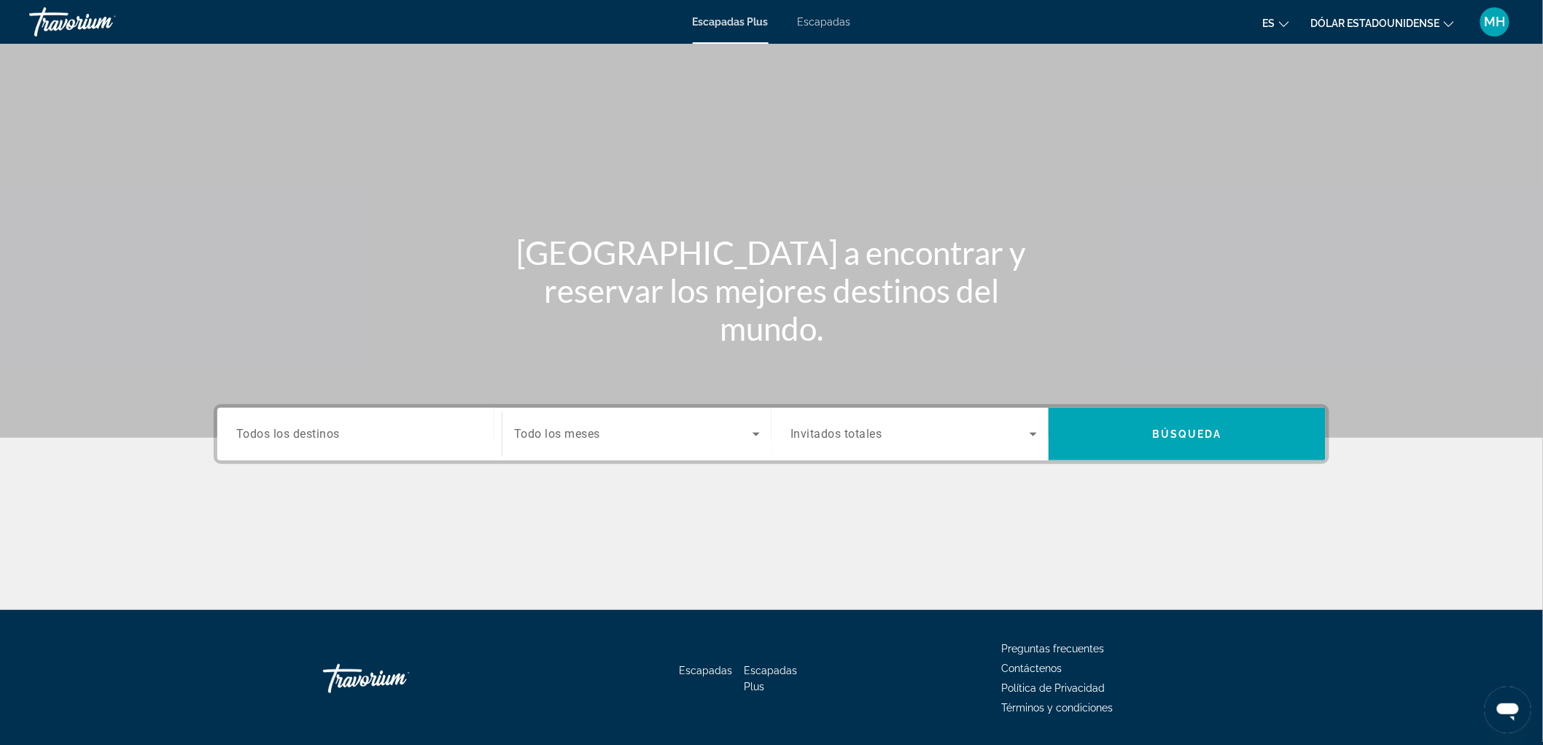
click at [395, 440] on input "Destination Todos los destinos" at bounding box center [359, 435] width 247 height 18
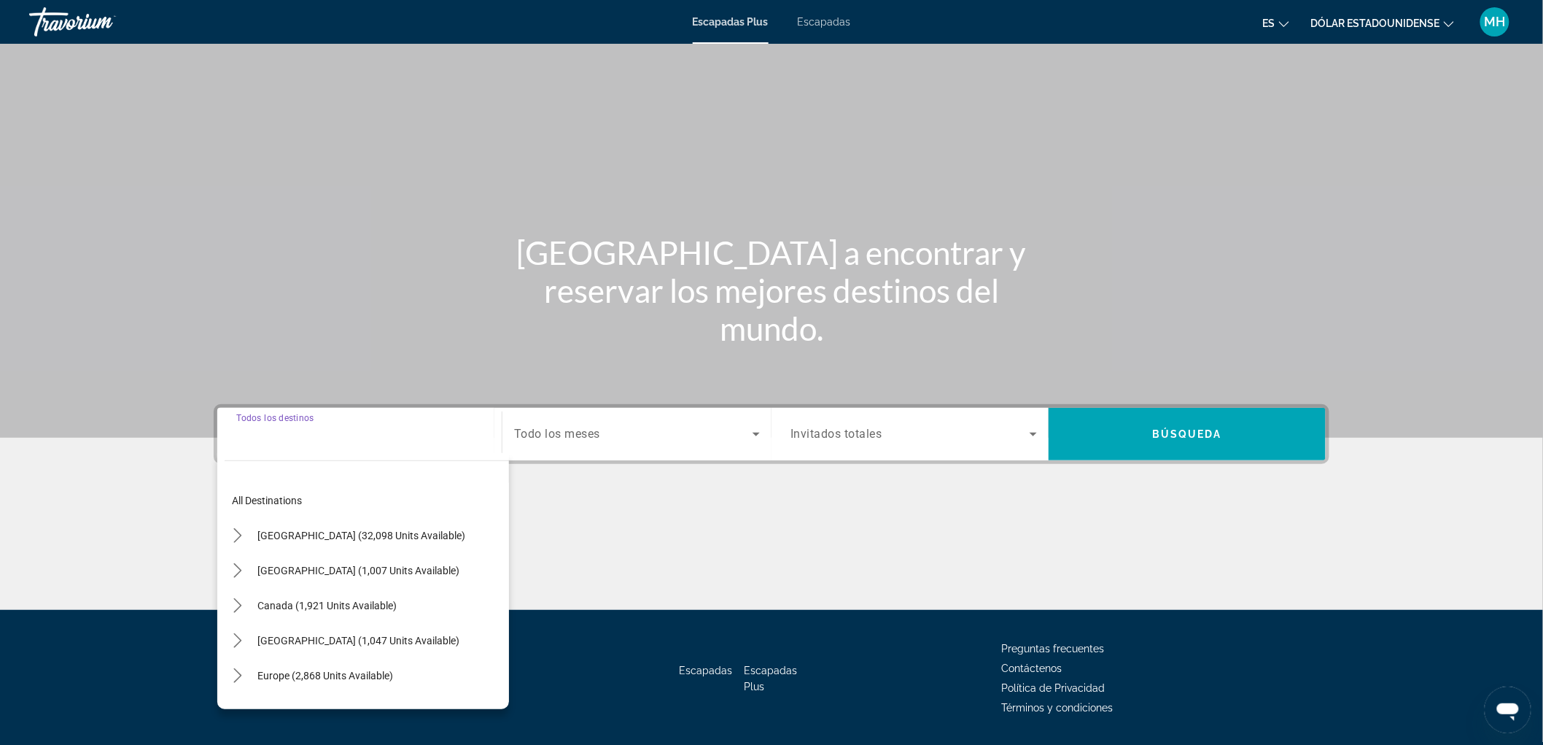
scroll to position [42, 0]
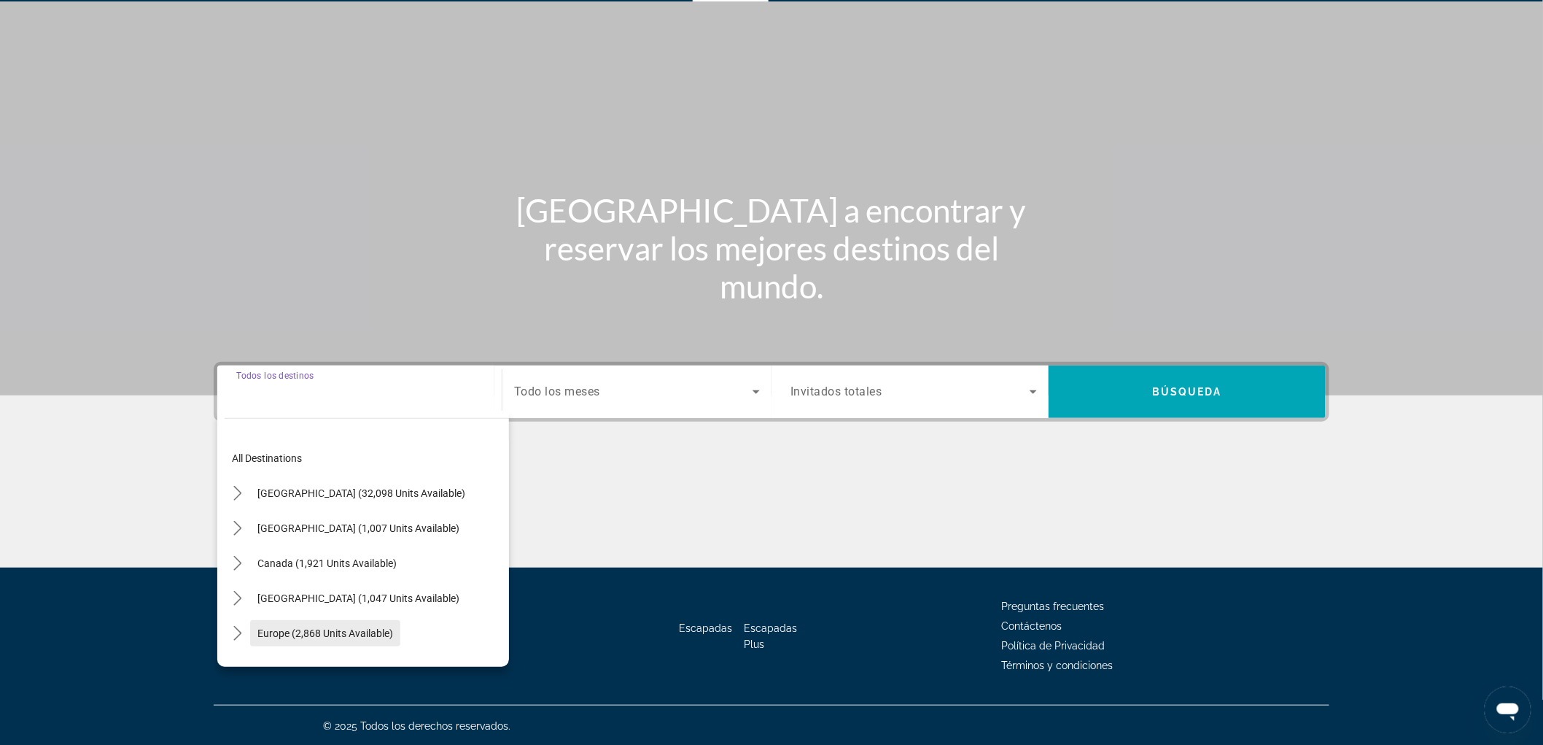
click at [356, 630] on span "Europe (2,868 units available)" at bounding box center [325, 633] width 136 height 12
type input "**********"
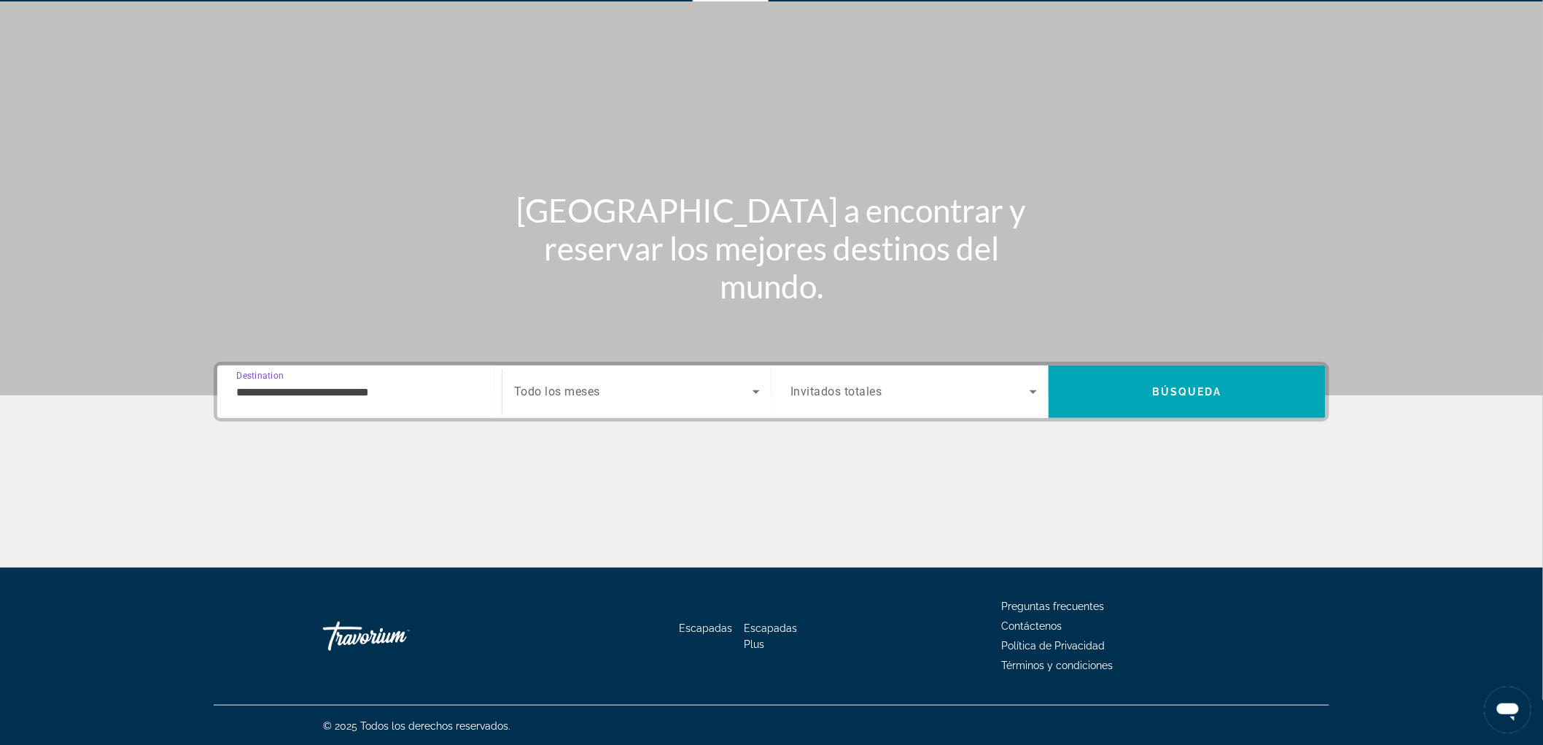
click at [707, 373] on div "Search widget" at bounding box center [637, 391] width 246 height 41
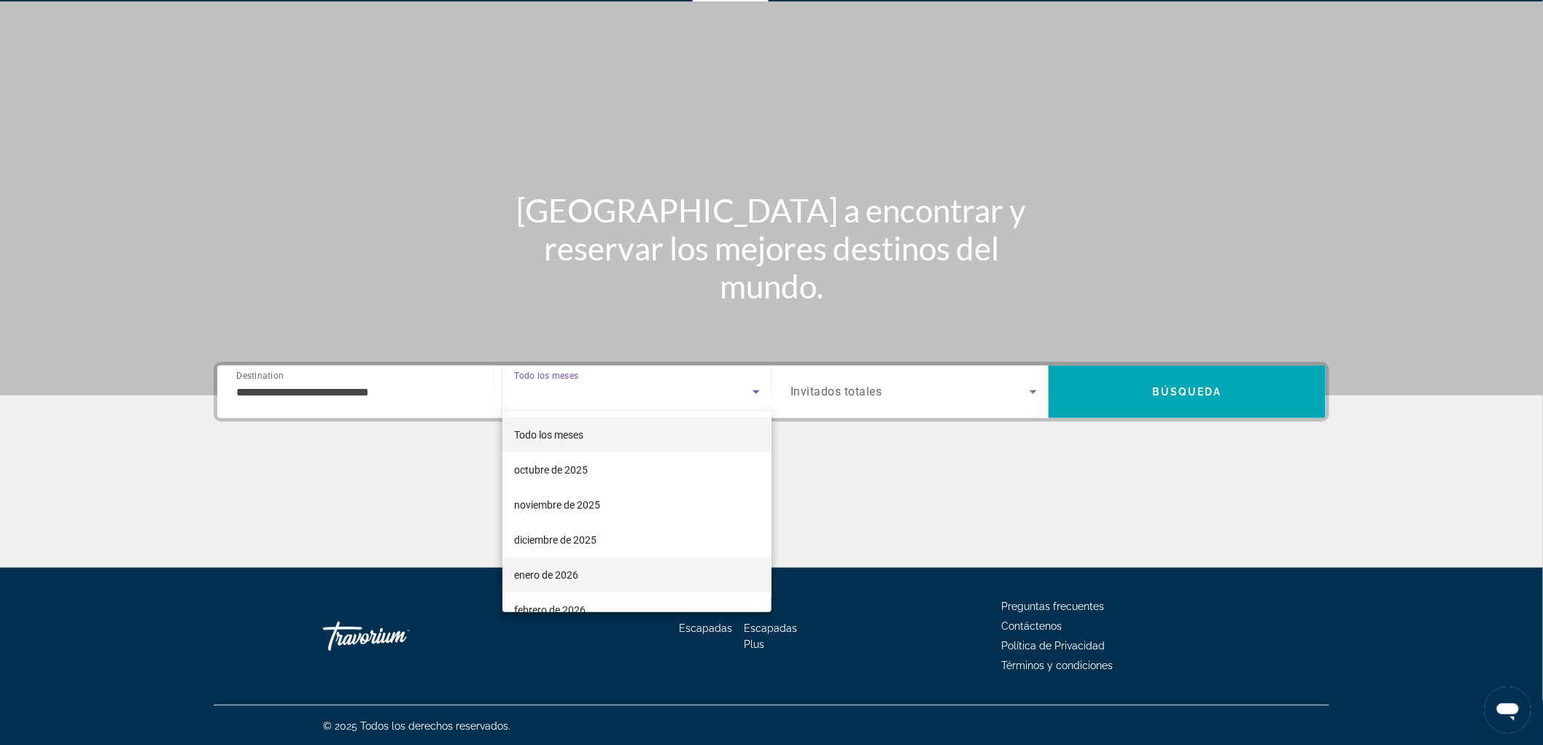
click at [624, 573] on mat-option "enero de 2026" at bounding box center [637, 574] width 269 height 35
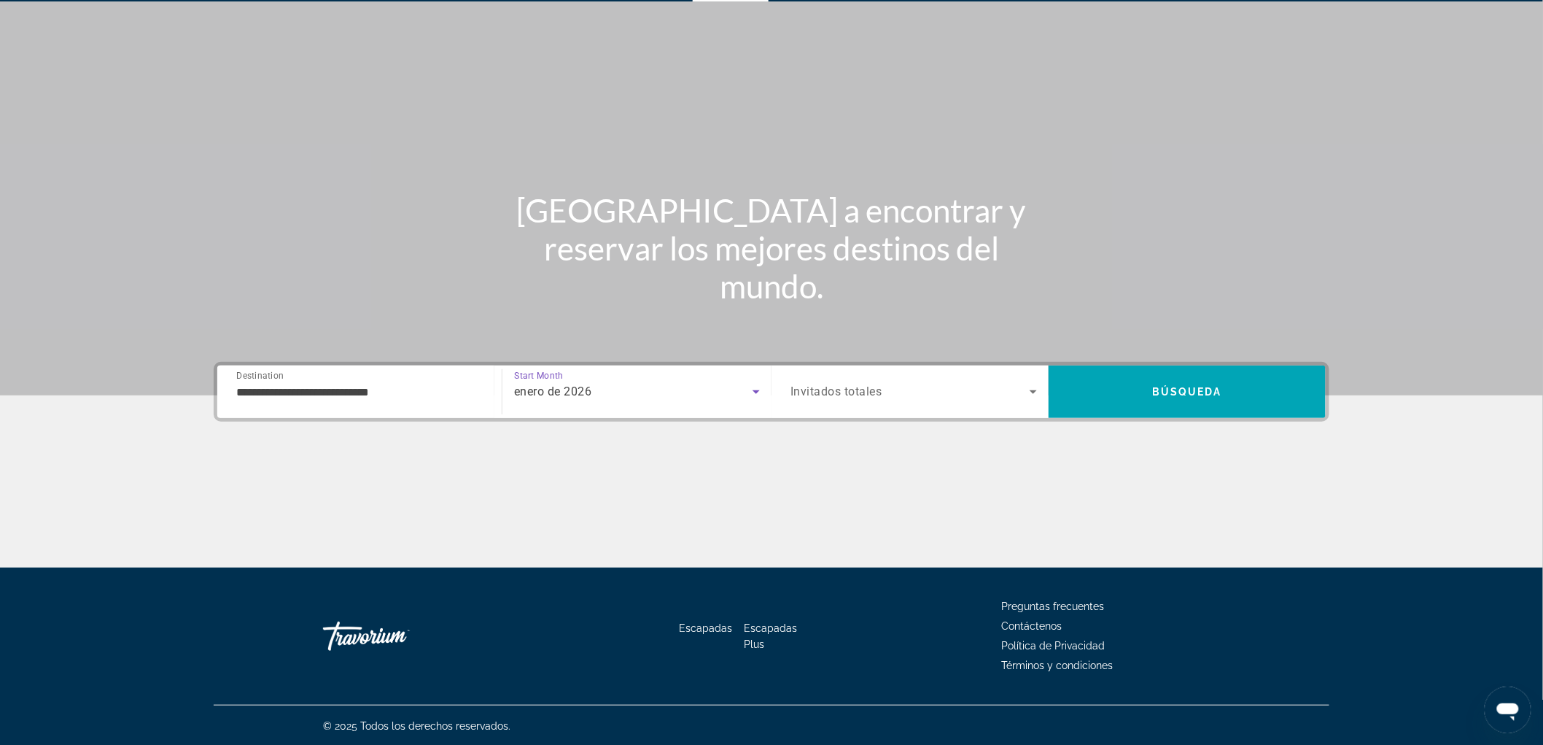
click at [1036, 384] on icon "Search widget" at bounding box center [1034, 392] width 18 height 18
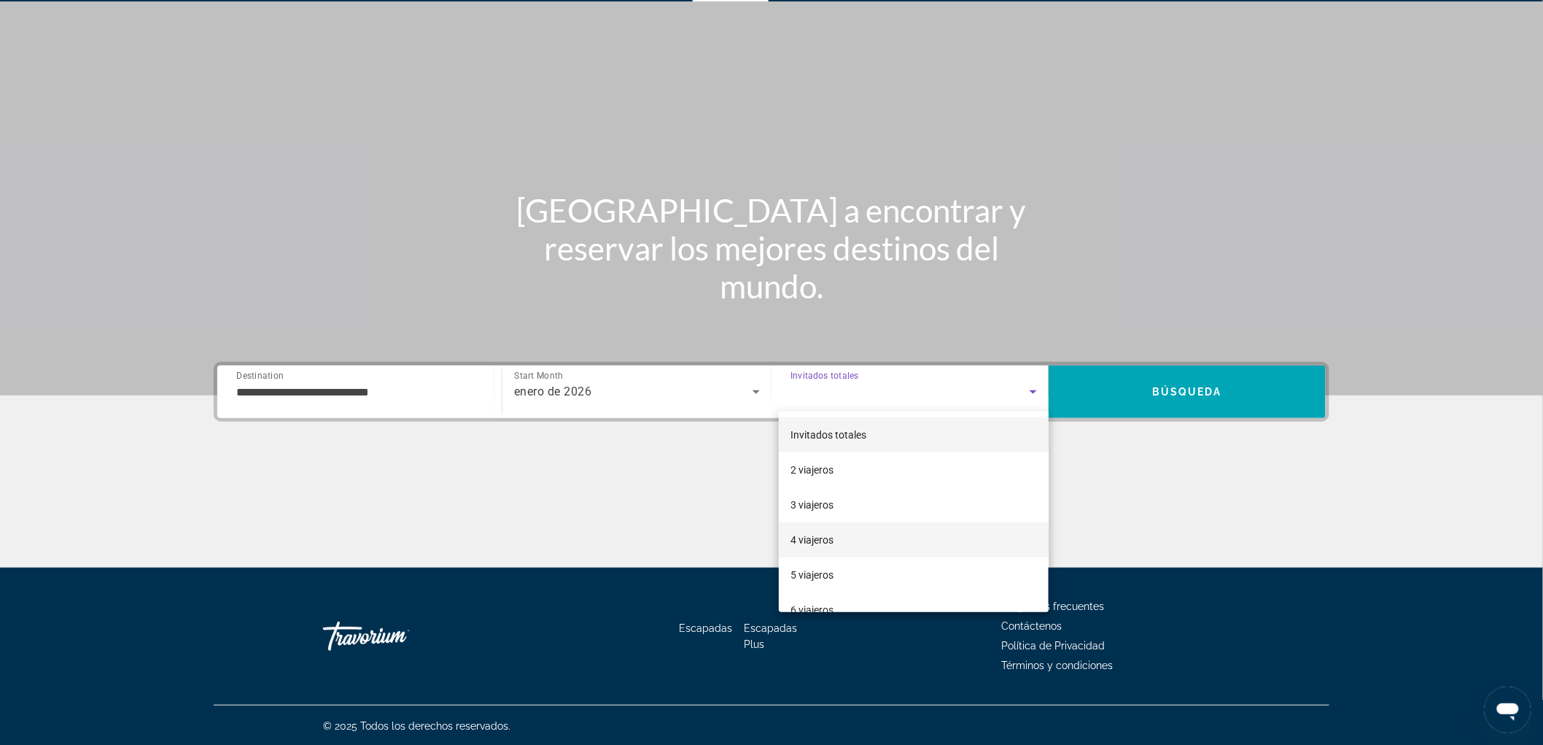
click at [872, 531] on mat-option "4 viajeros" at bounding box center [914, 539] width 270 height 35
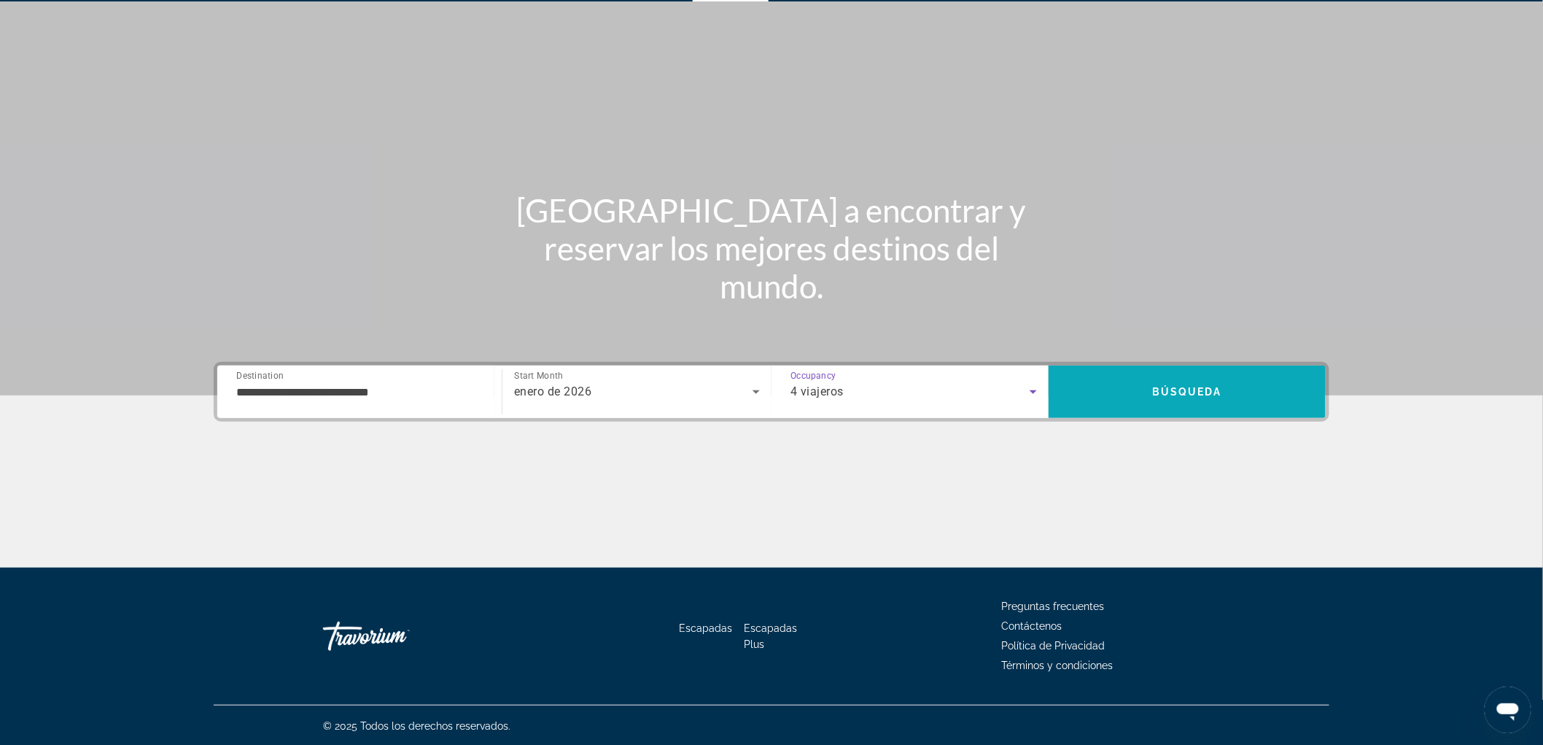
click at [1219, 382] on span "Search" at bounding box center [1187, 391] width 277 height 35
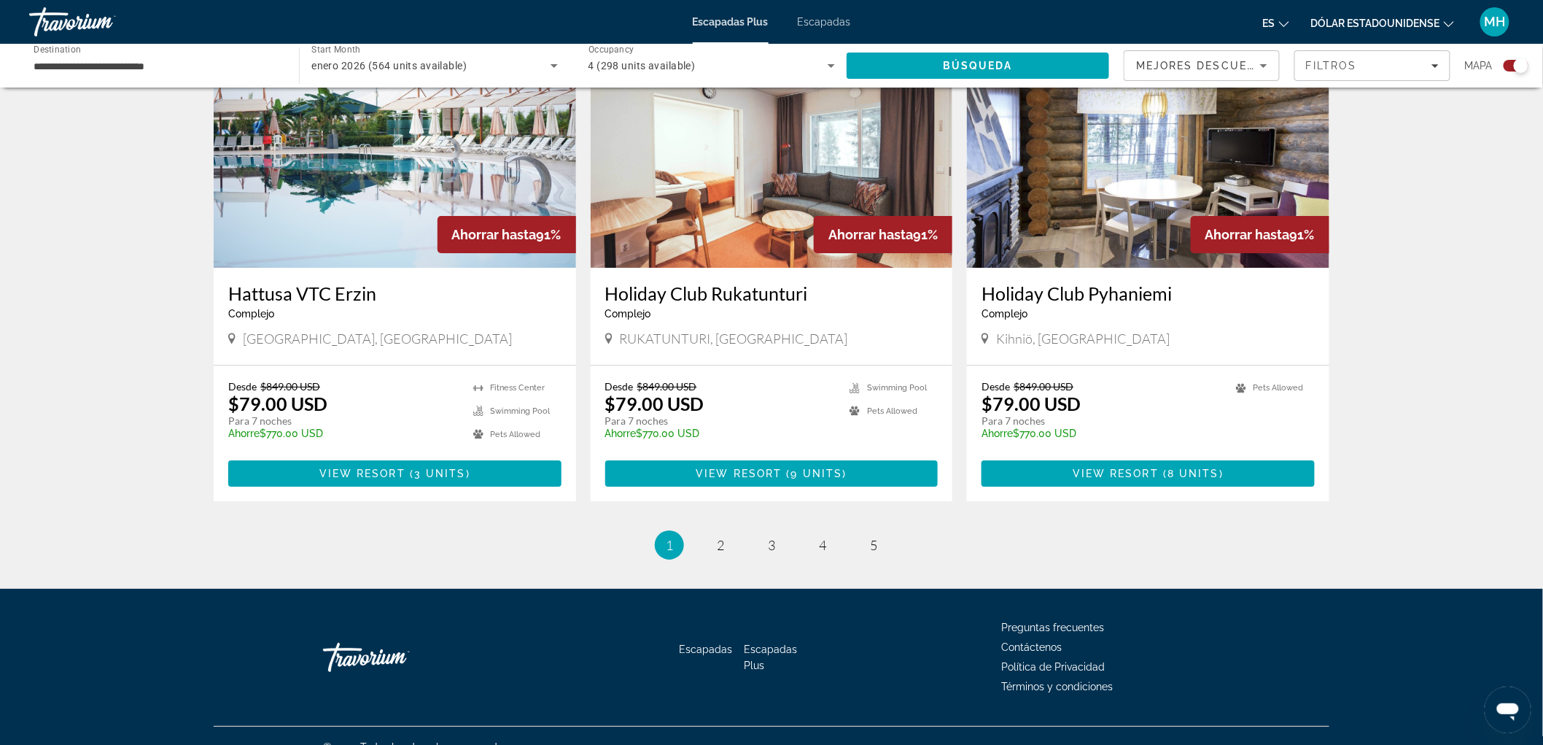
scroll to position [2051, 0]
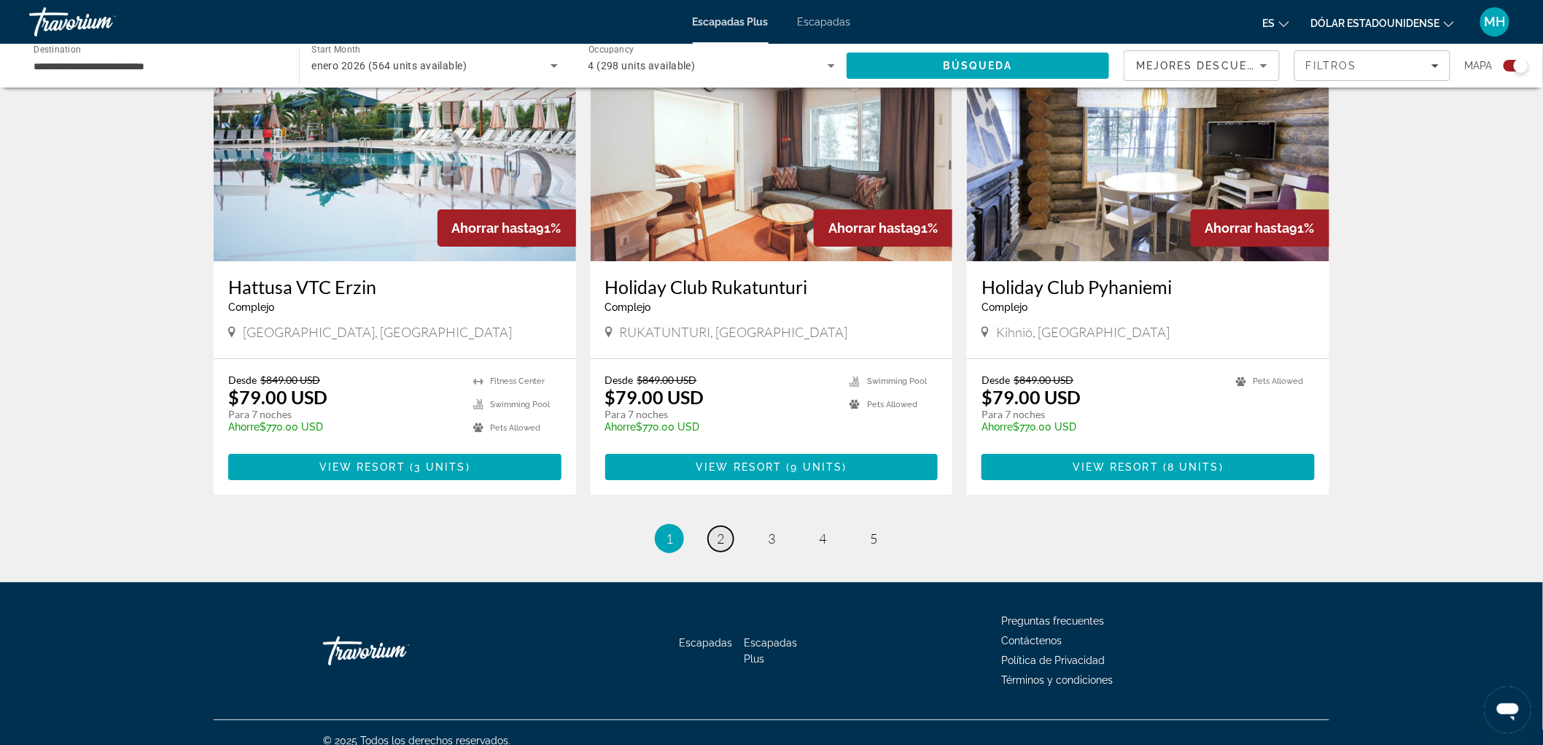
click at [715, 527] on link "page 2" at bounding box center [721, 539] width 26 height 26
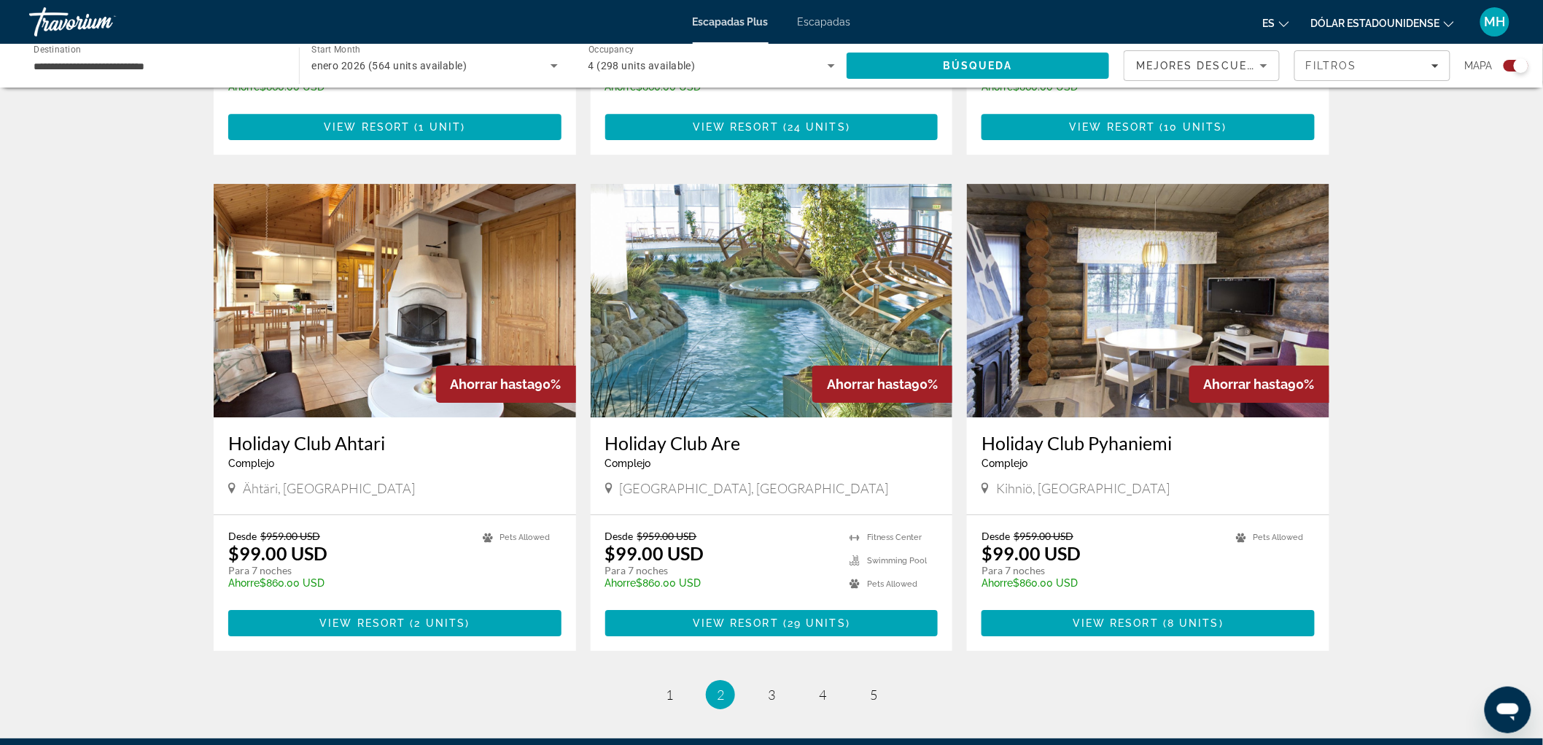
scroll to position [1963, 0]
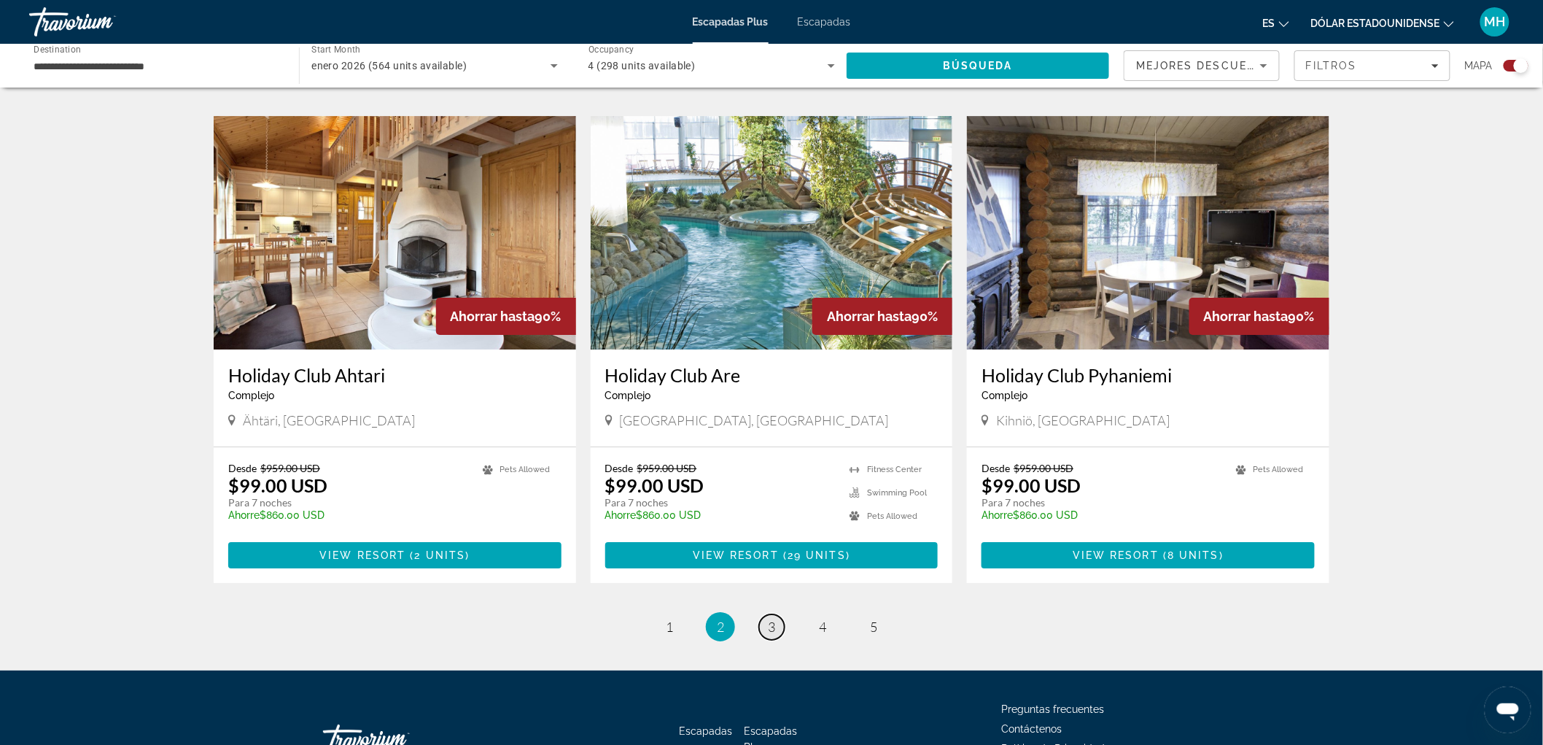
click at [770, 624] on span "3" at bounding box center [771, 626] width 7 height 16
